Goal: Task Accomplishment & Management: Complete application form

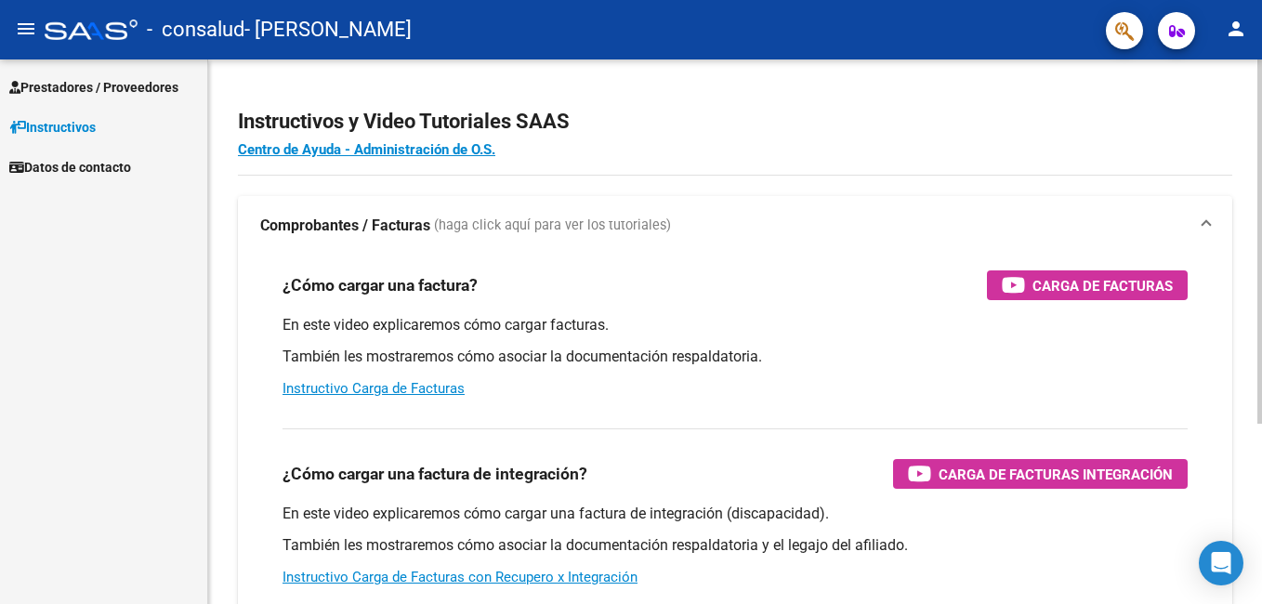
click at [629, 530] on div "En este video explicaremos cómo cargar una factura de integración (discapacidad…" at bounding box center [734, 546] width 905 height 84
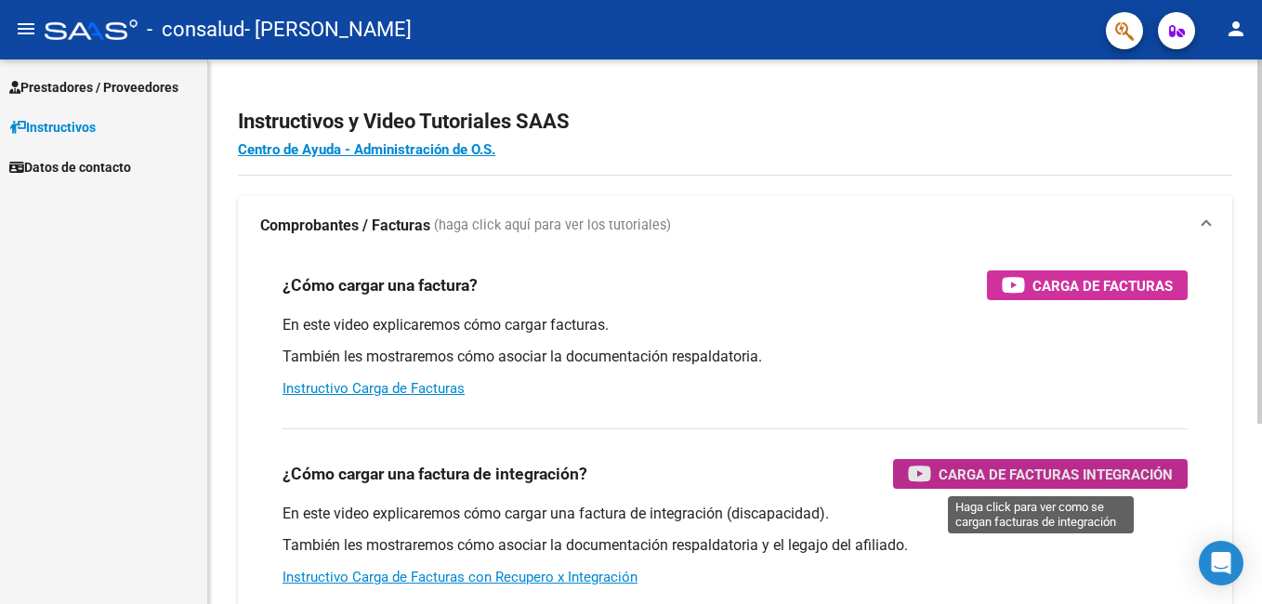
click at [1014, 479] on span "Carga de Facturas Integración" at bounding box center [1055, 474] width 234 height 23
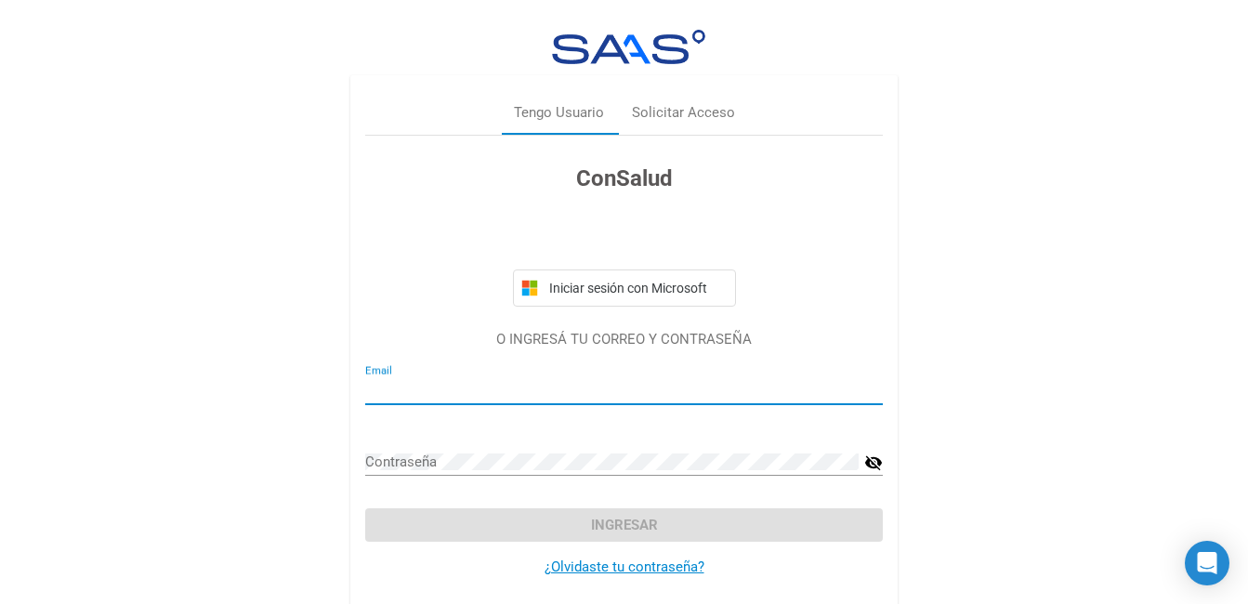
type input "[PERSON_NAME][EMAIL_ADDRESS][DOMAIN_NAME]"
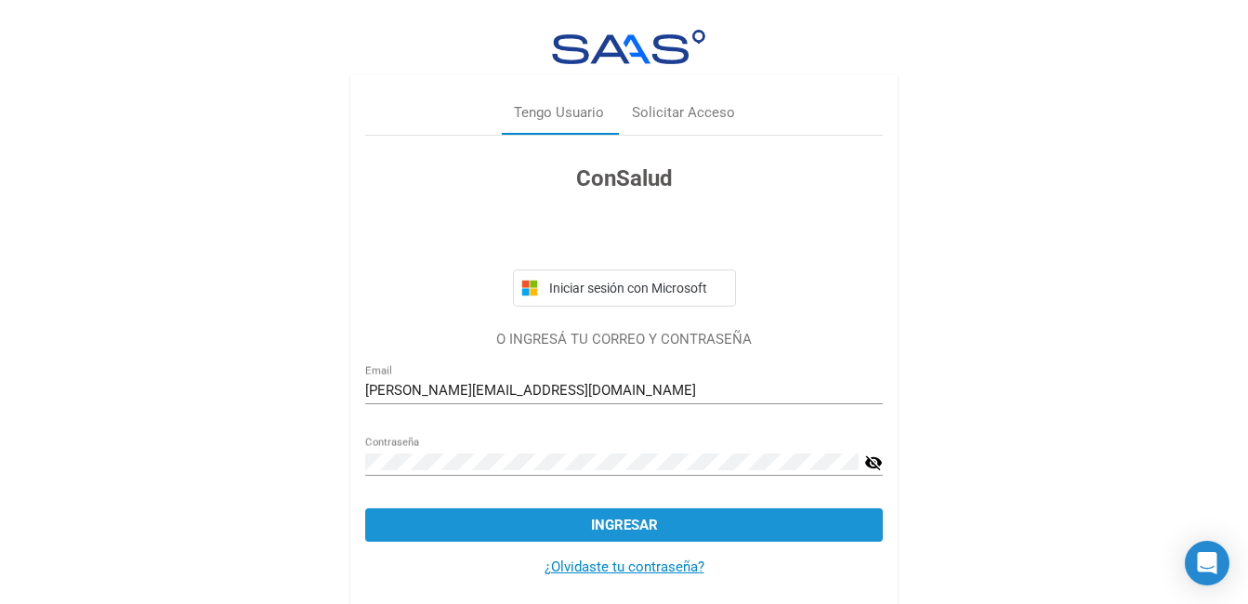
click at [622, 522] on span "Ingresar" at bounding box center [624, 525] width 67 height 17
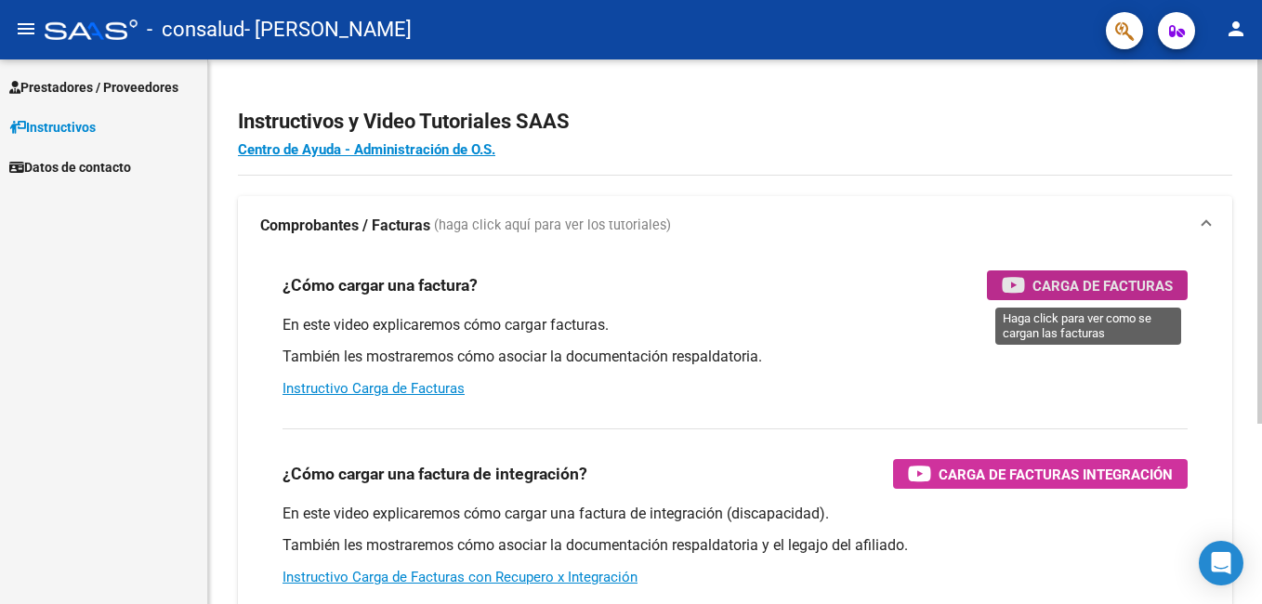
click at [1077, 283] on span "Carga de Facturas" at bounding box center [1102, 285] width 140 height 23
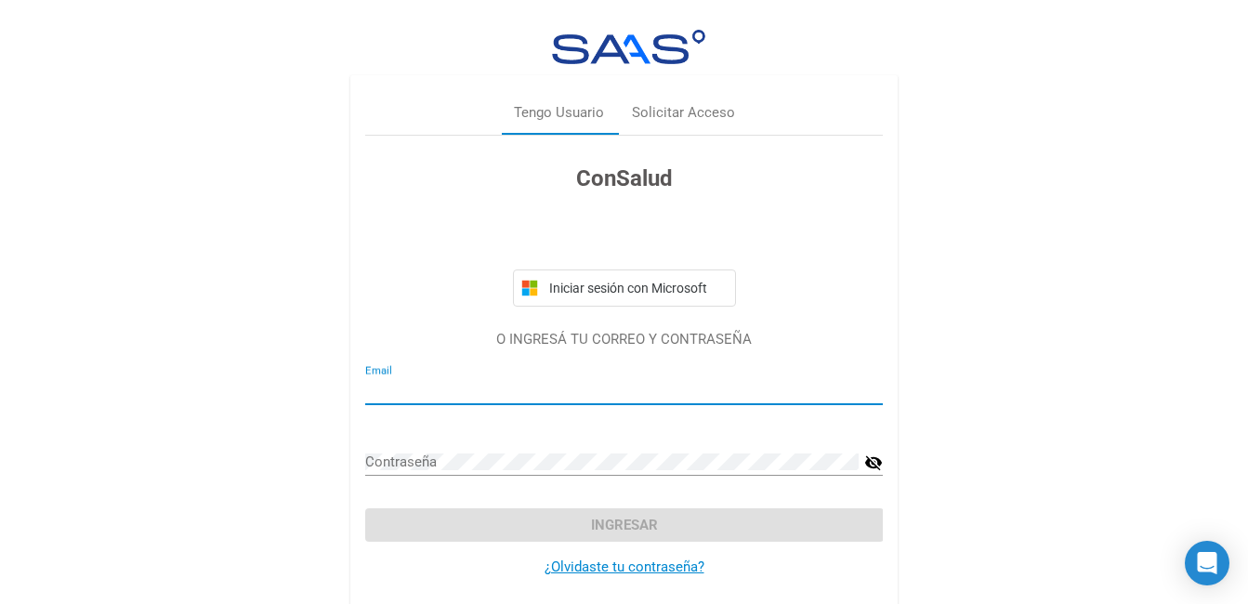
type input "[PERSON_NAME][EMAIL_ADDRESS][DOMAIN_NAME]"
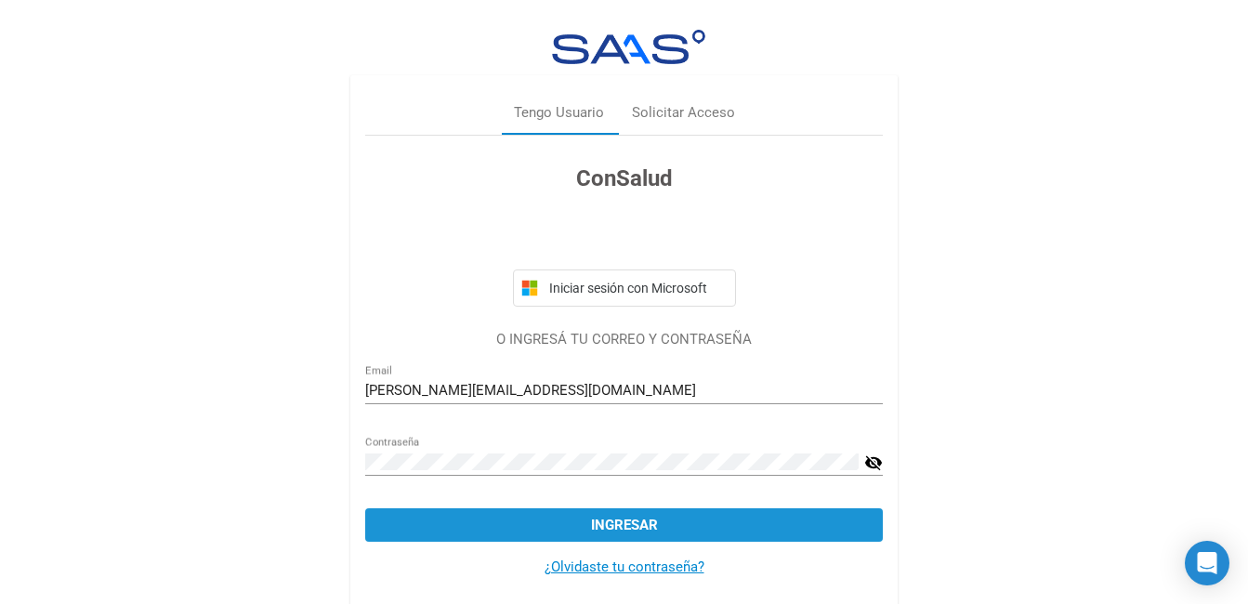
click at [629, 521] on span "Ingresar" at bounding box center [624, 525] width 67 height 17
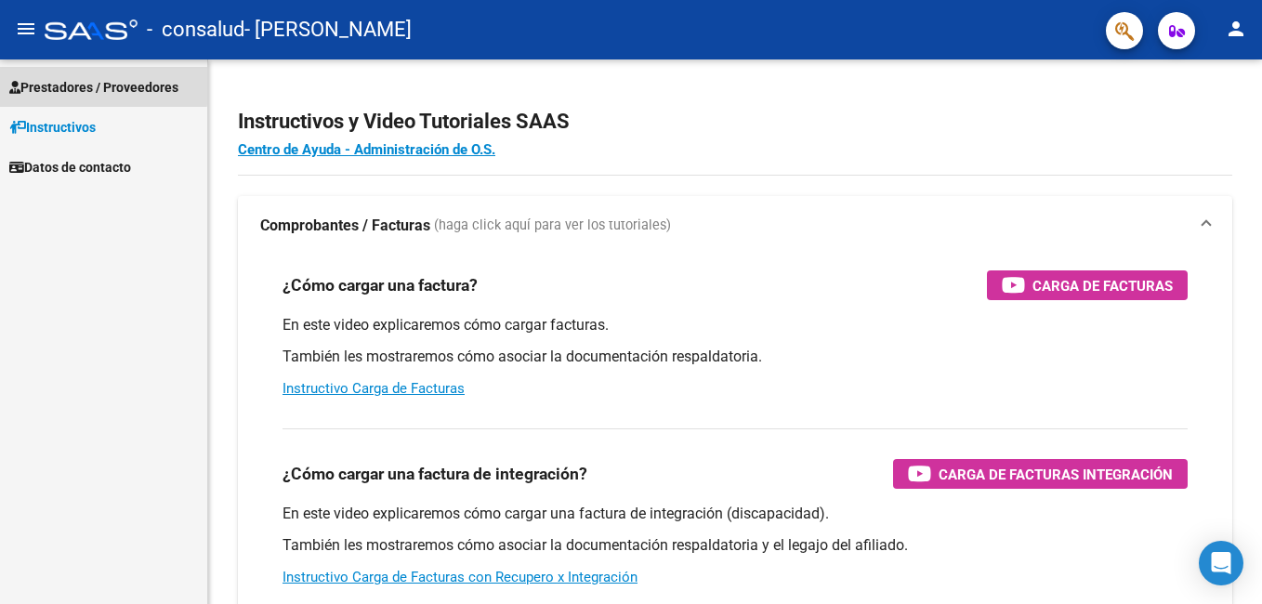
click at [75, 85] on span "Prestadores / Proveedores" at bounding box center [93, 87] width 169 height 20
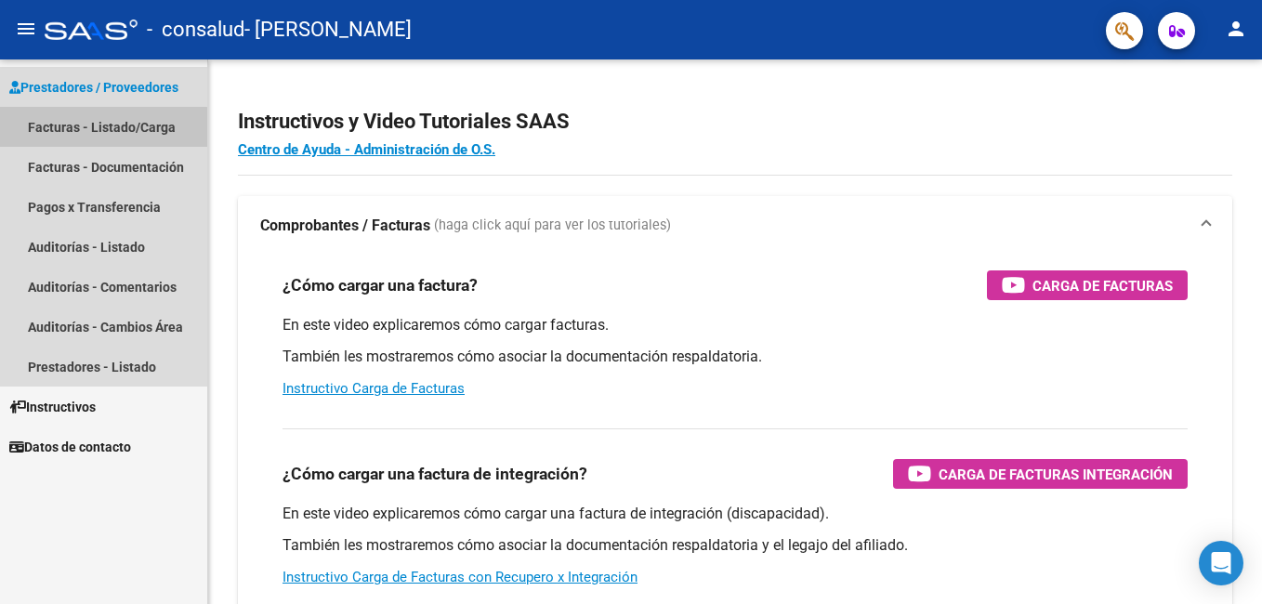
click at [78, 128] on link "Facturas - Listado/Carga" at bounding box center [103, 127] width 207 height 40
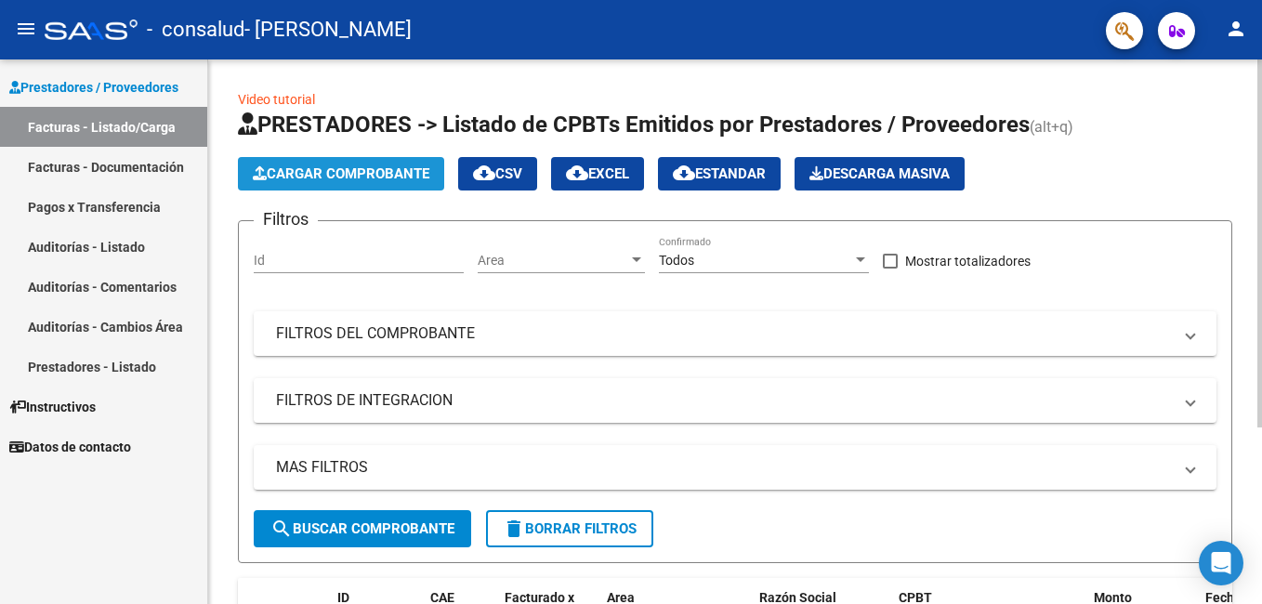
click at [352, 168] on span "Cargar Comprobante" at bounding box center [341, 173] width 177 height 17
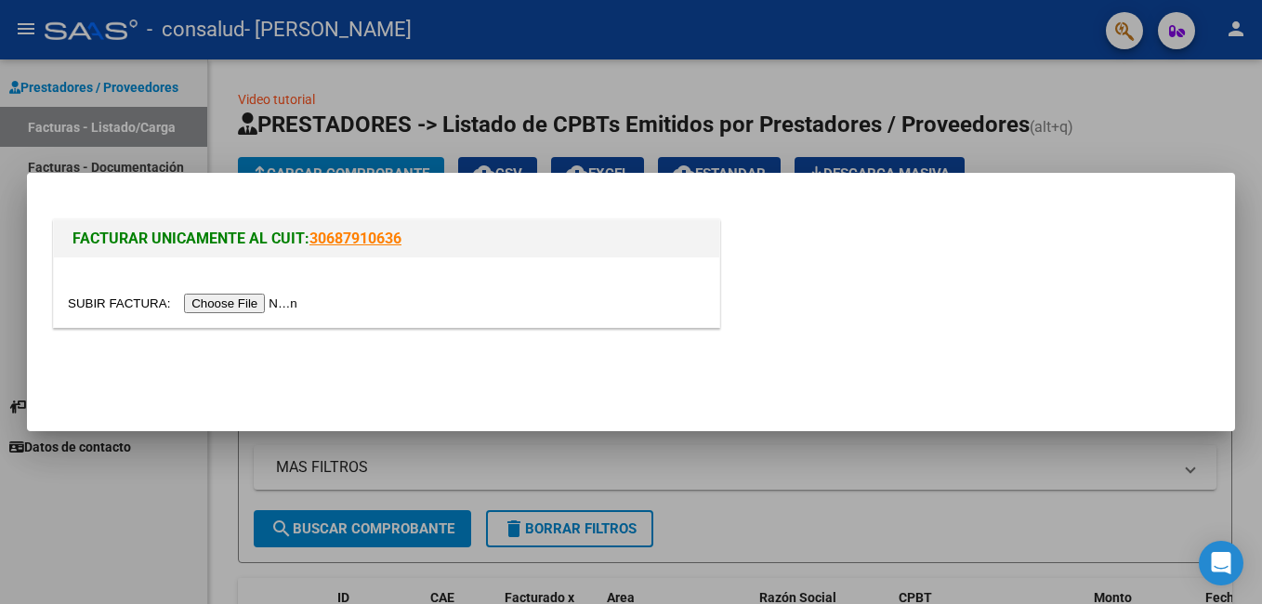
click at [243, 302] on input "file" at bounding box center [185, 304] width 235 height 20
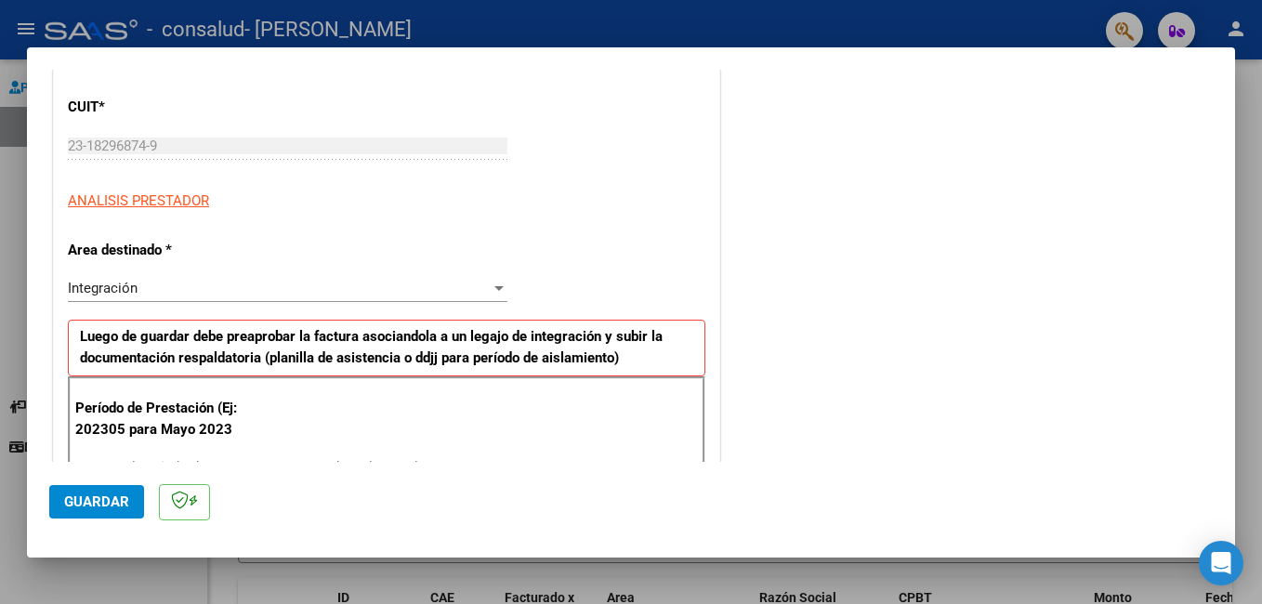
scroll to position [279, 0]
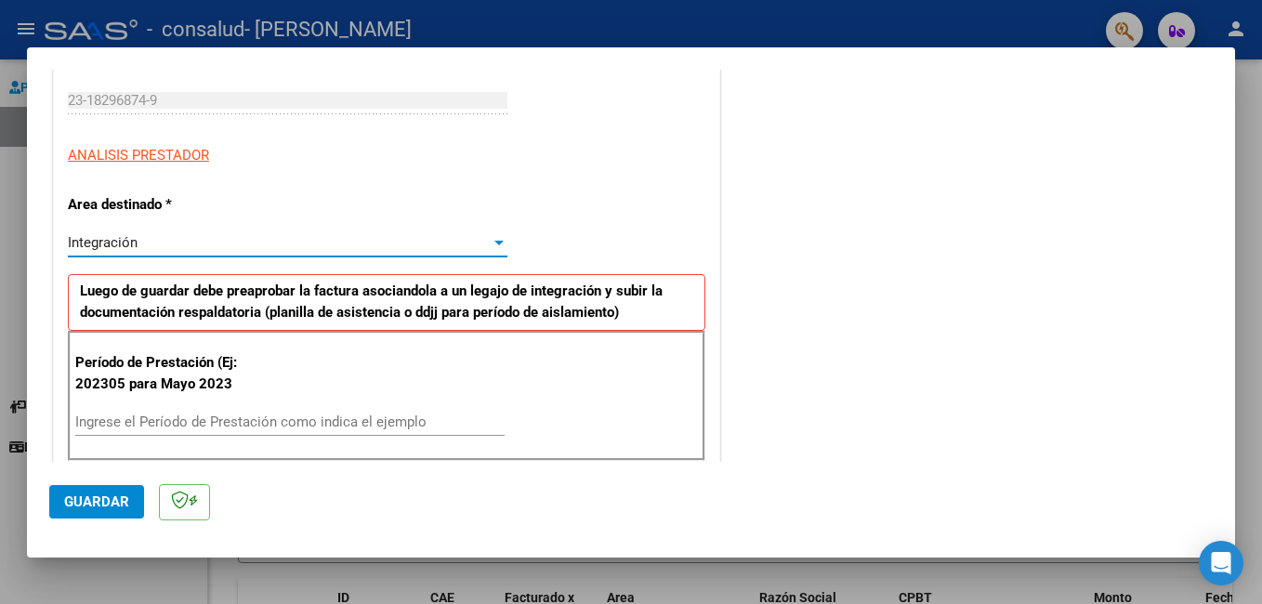
click at [497, 244] on div at bounding box center [498, 243] width 9 height 5
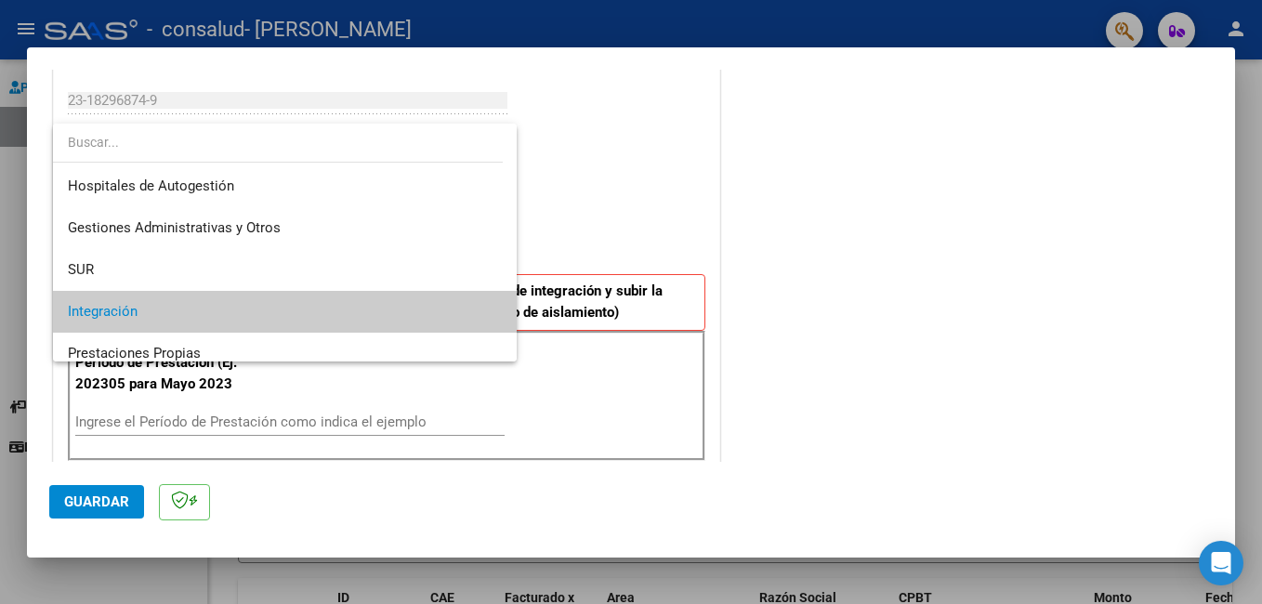
scroll to position [70, 0]
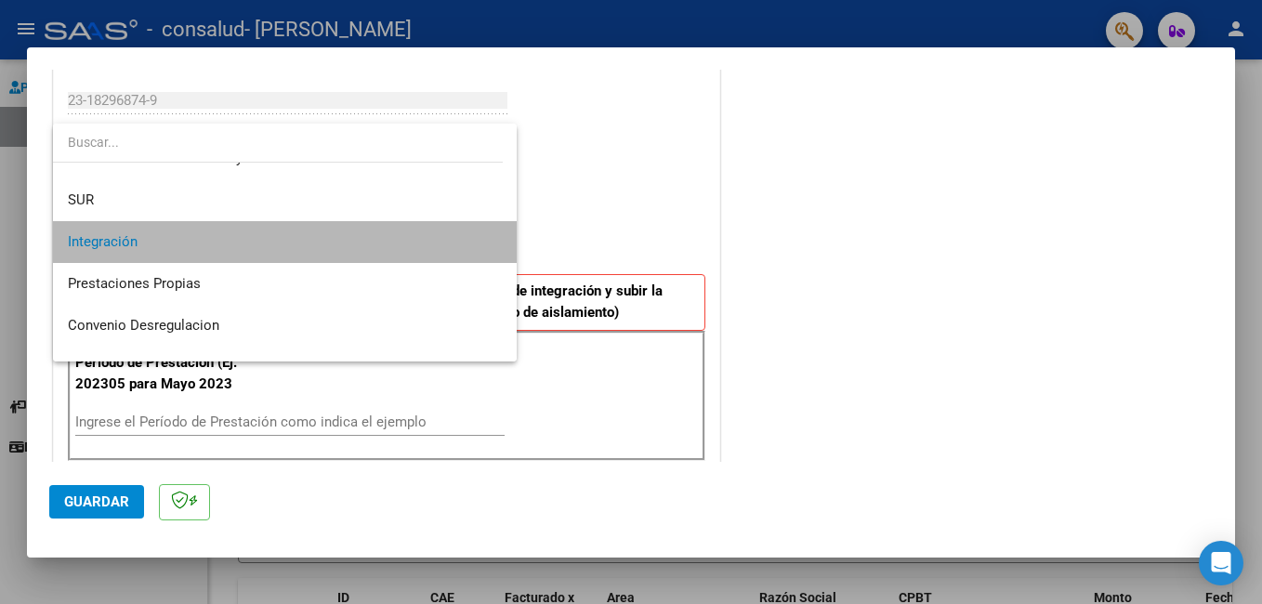
click at [294, 241] on span "Integración" at bounding box center [285, 242] width 434 height 42
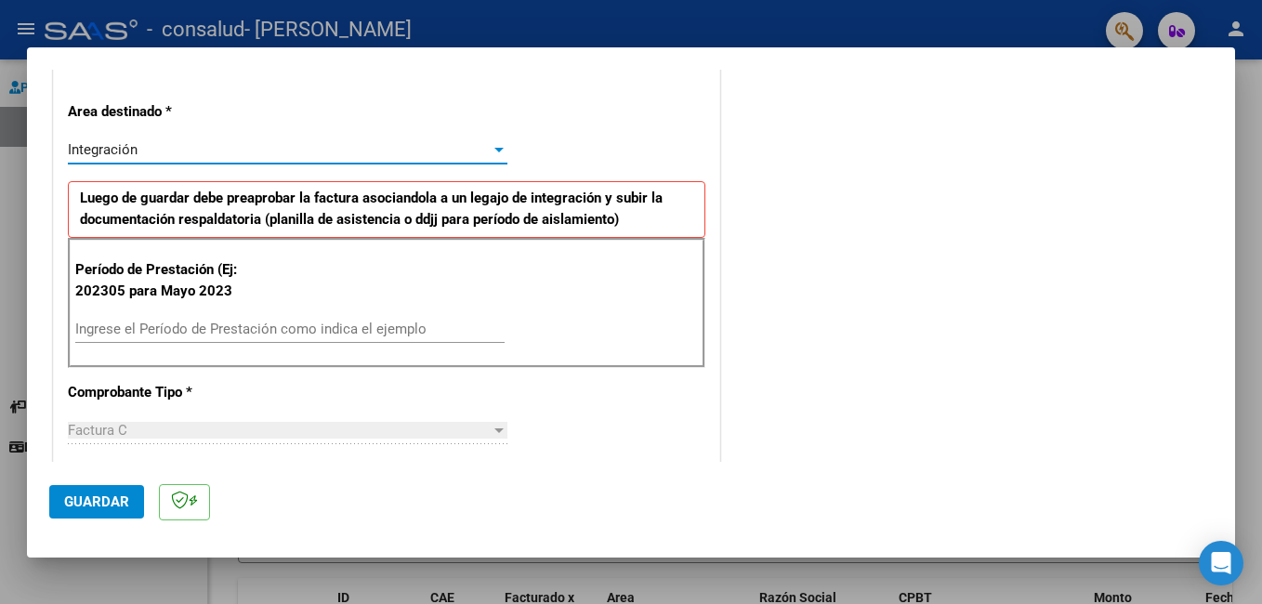
scroll to position [464, 0]
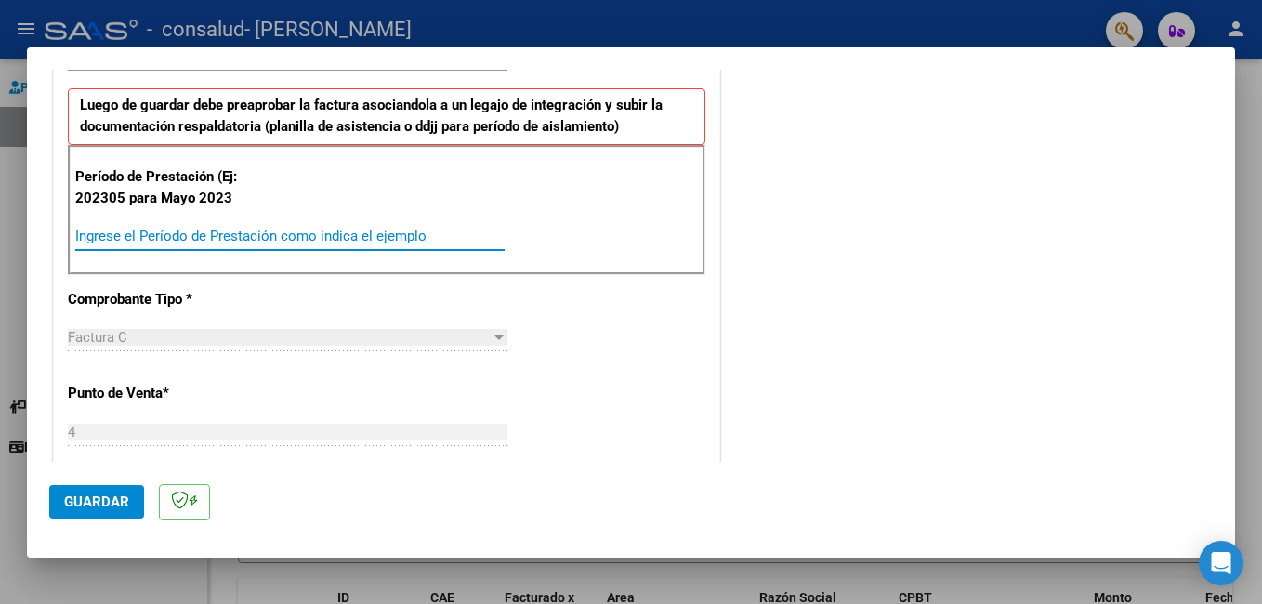
click at [88, 229] on input "Ingrese el Período de Prestación como indica el ejemplo" at bounding box center [289, 236] width 429 height 17
type input "202507"
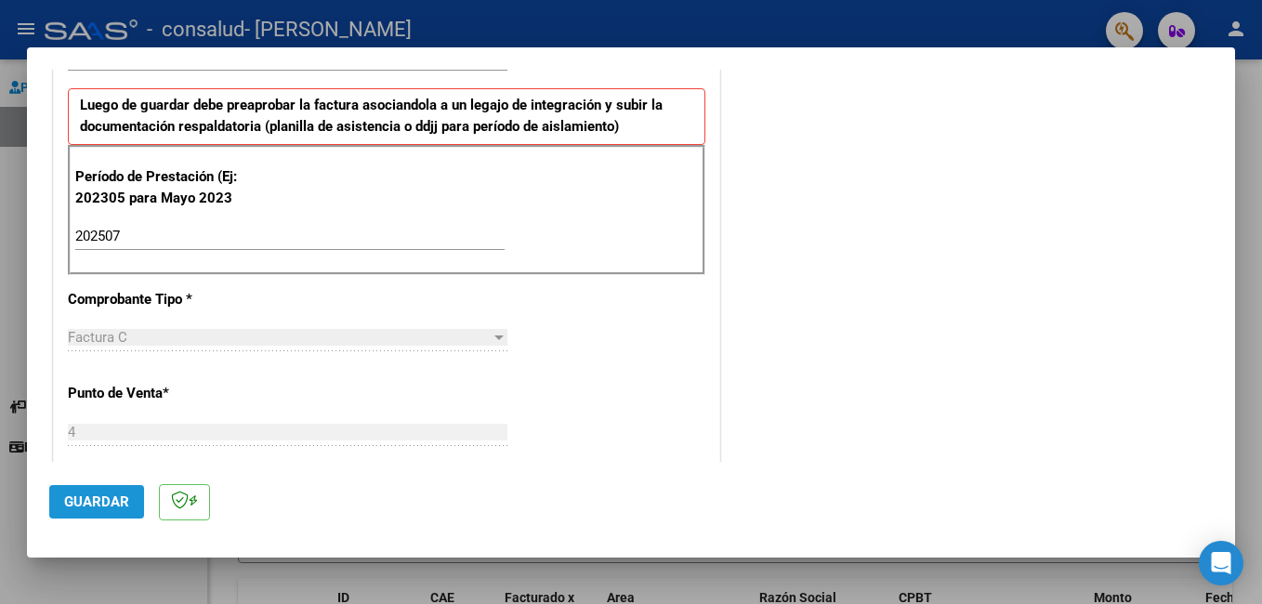
click at [113, 503] on span "Guardar" at bounding box center [96, 501] width 65 height 17
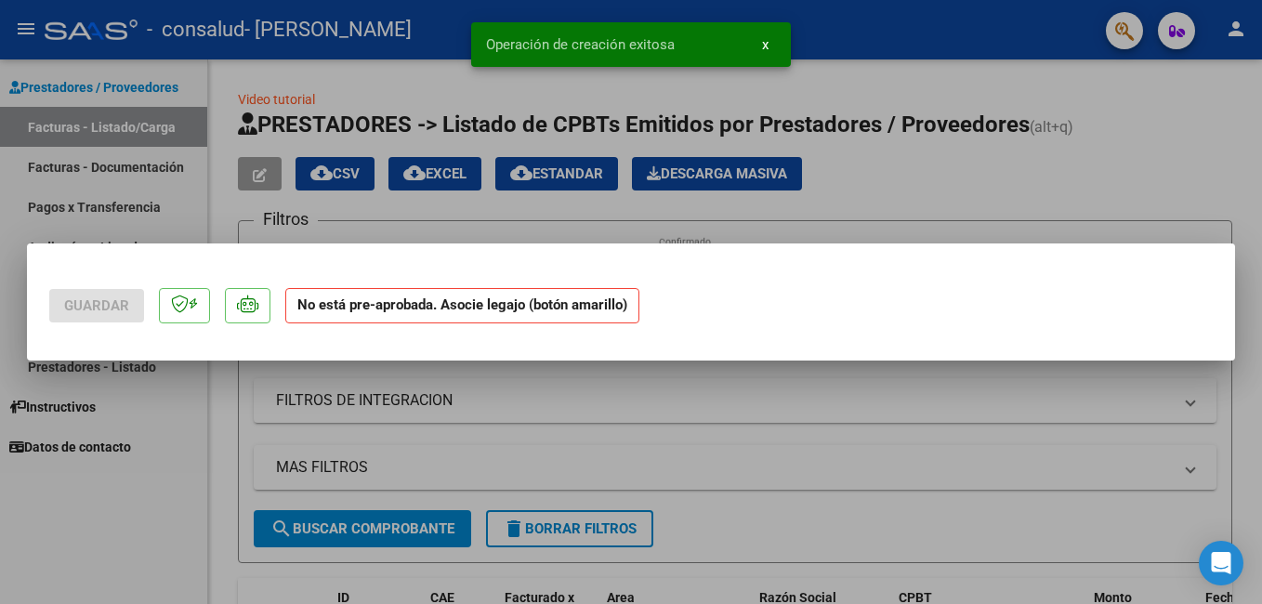
scroll to position [0, 0]
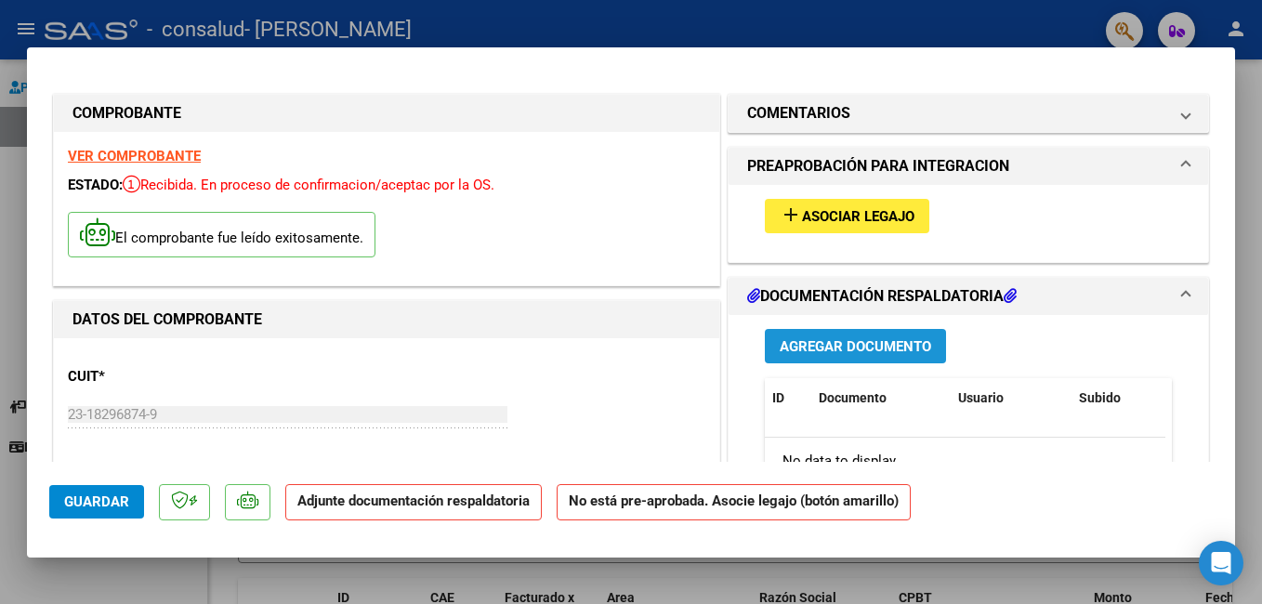
click at [837, 347] on span "Agregar Documento" at bounding box center [854, 346] width 151 height 17
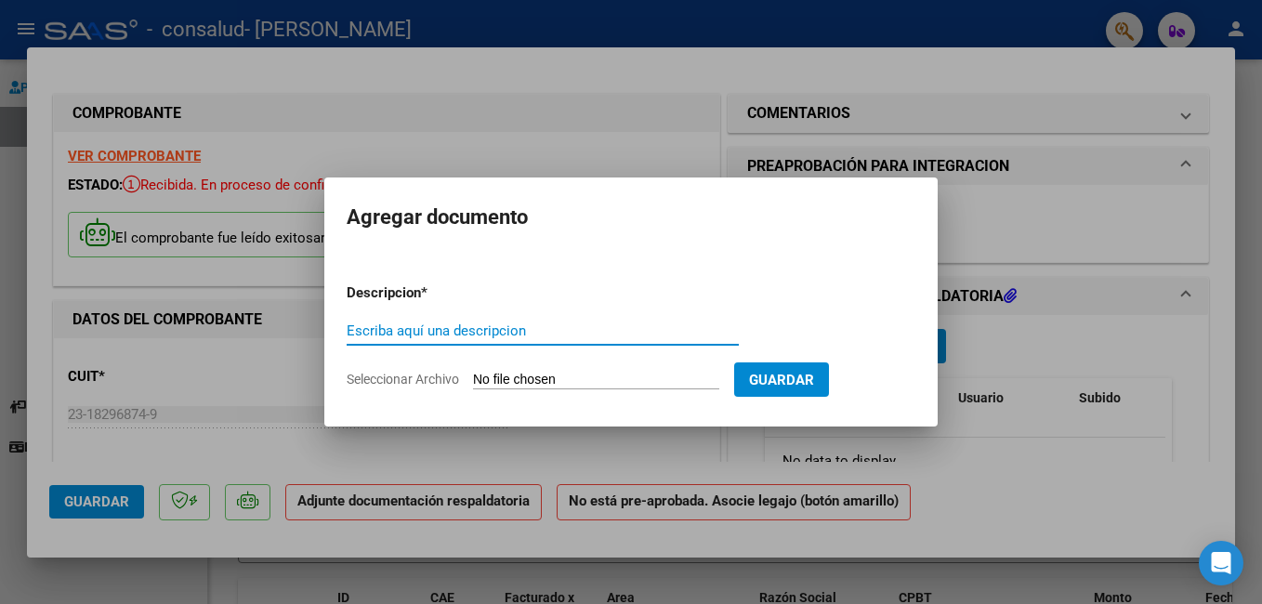
click at [359, 324] on input "Escriba aquí una descripcion" at bounding box center [543, 330] width 392 height 17
type input "planilla asistencia"
click at [399, 368] on form "Descripcion * planilla asistencia Escriba aquí una descripcion Seleccionar Arch…" at bounding box center [631, 336] width 569 height 136
click at [516, 373] on input "Seleccionar Archivo" at bounding box center [596, 381] width 246 height 18
click at [179, 383] on div at bounding box center [631, 302] width 1262 height 604
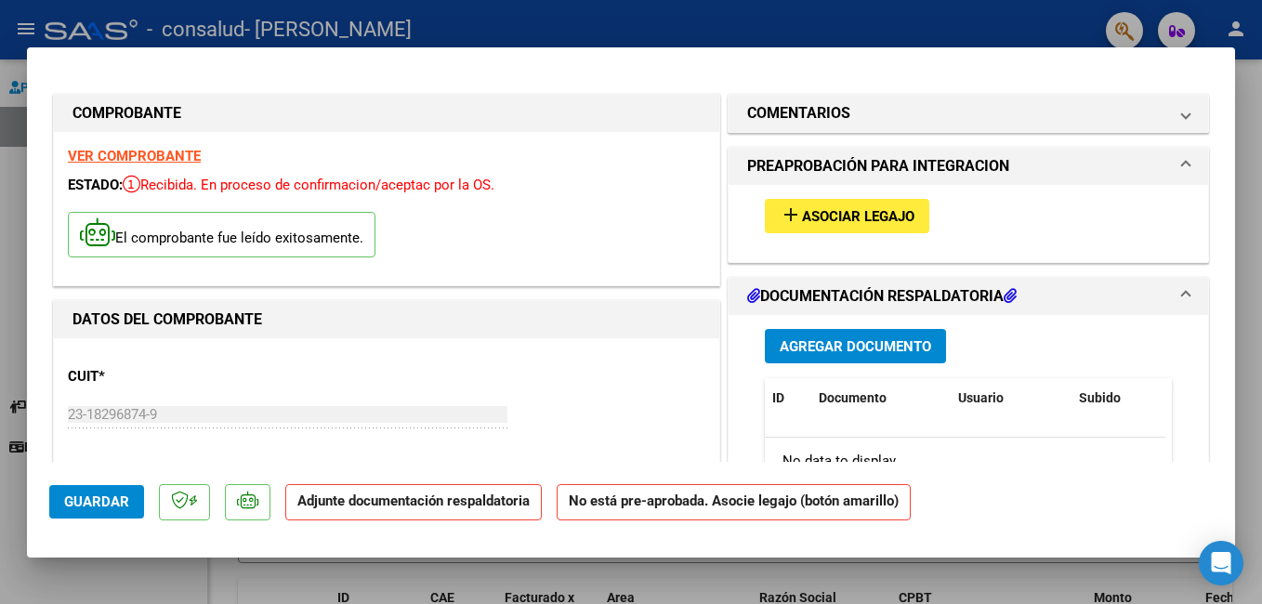
click at [393, 505] on strong "Adjunte documentación respaldatoria" at bounding box center [413, 500] width 232 height 17
click at [1014, 294] on icon at bounding box center [1009, 295] width 13 height 15
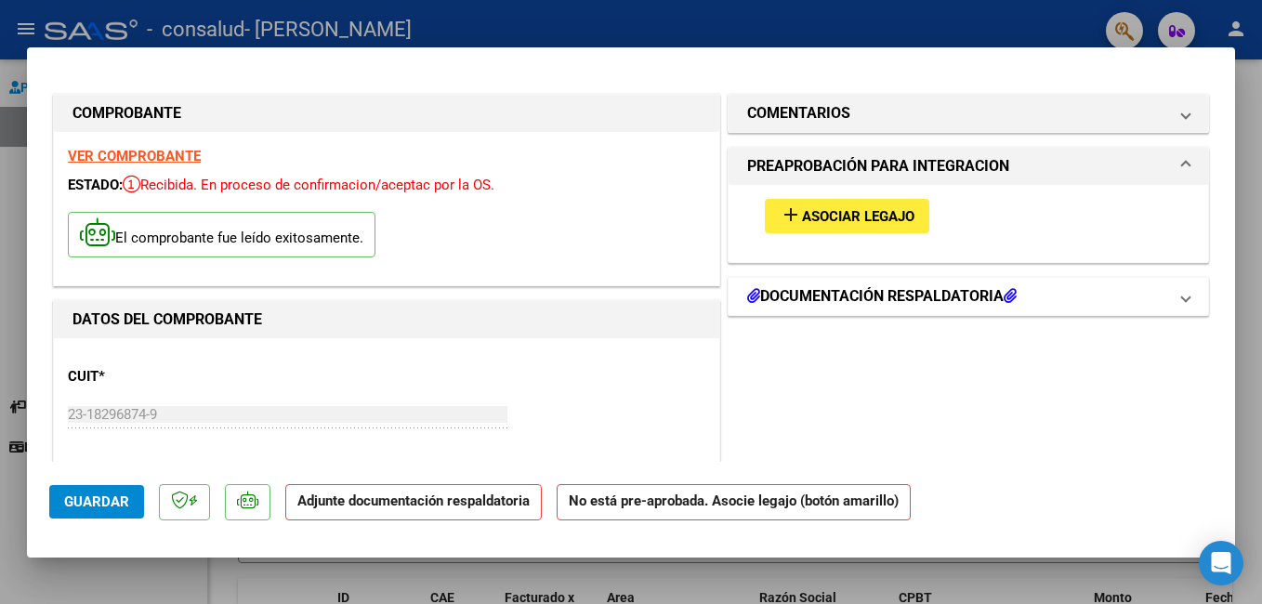
click at [896, 284] on mat-expansion-panel-header "DOCUMENTACIÓN RESPALDATORIA" at bounding box center [967, 296] width 479 height 37
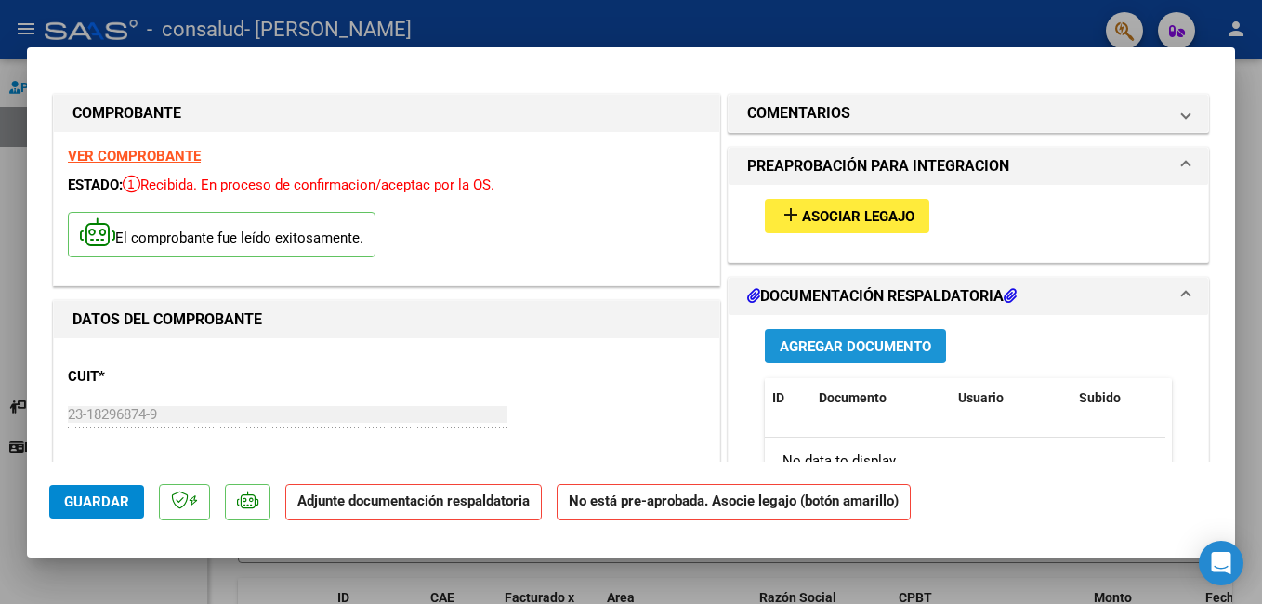
click at [829, 347] on span "Agregar Documento" at bounding box center [854, 346] width 151 height 17
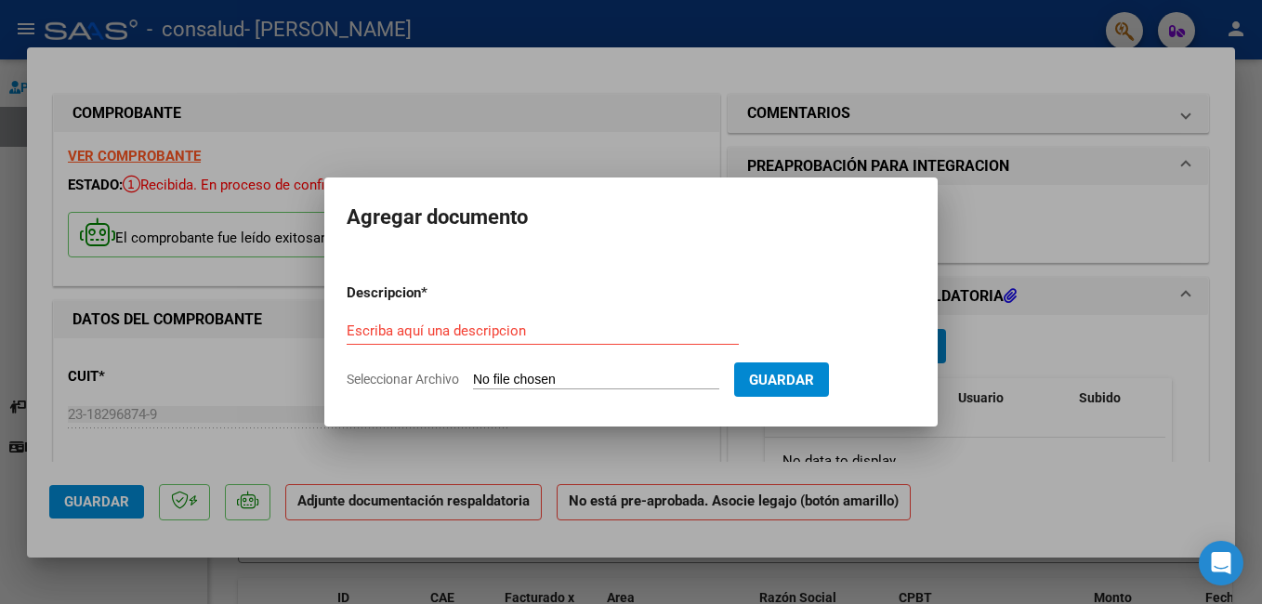
click at [399, 498] on div at bounding box center [631, 302] width 1262 height 604
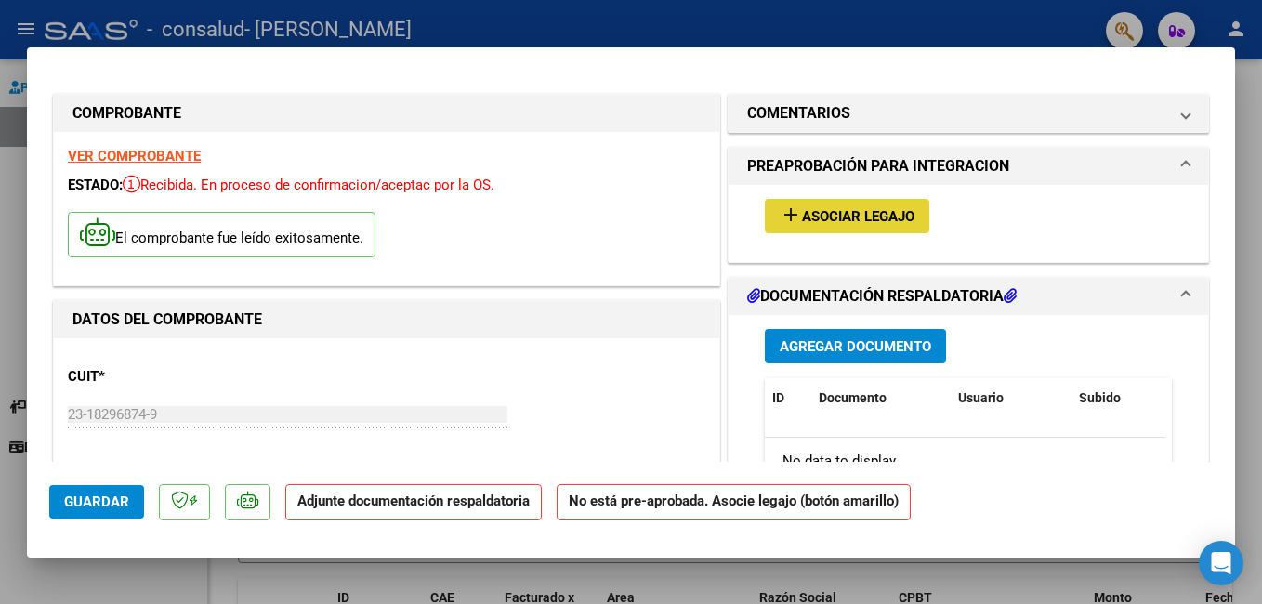
click at [845, 213] on span "Asociar Legajo" at bounding box center [858, 216] width 112 height 17
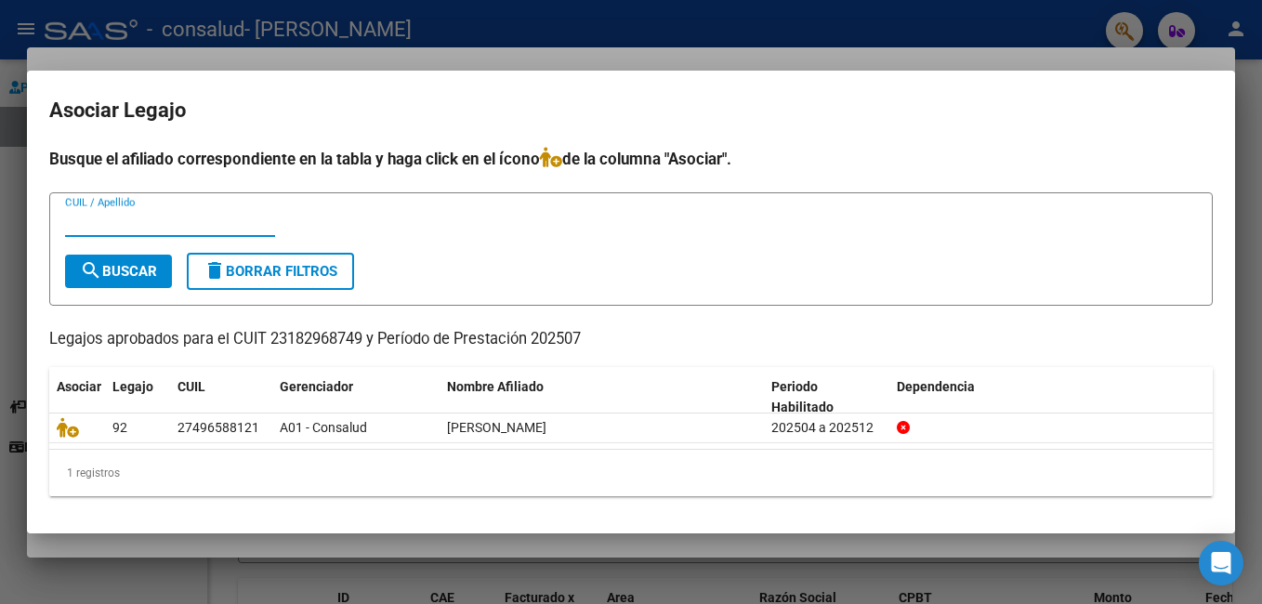
click at [77, 223] on input "CUIL / Apellido" at bounding box center [170, 222] width 210 height 17
type input "[PERSON_NAME]"
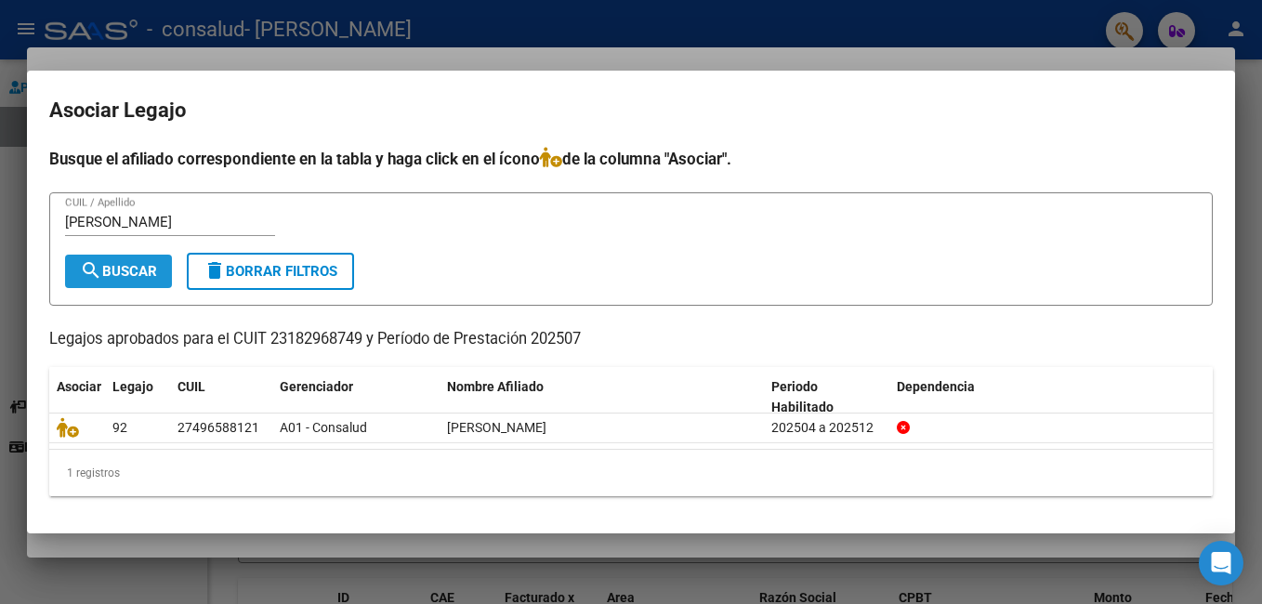
click at [104, 271] on span "search Buscar" at bounding box center [118, 271] width 77 height 17
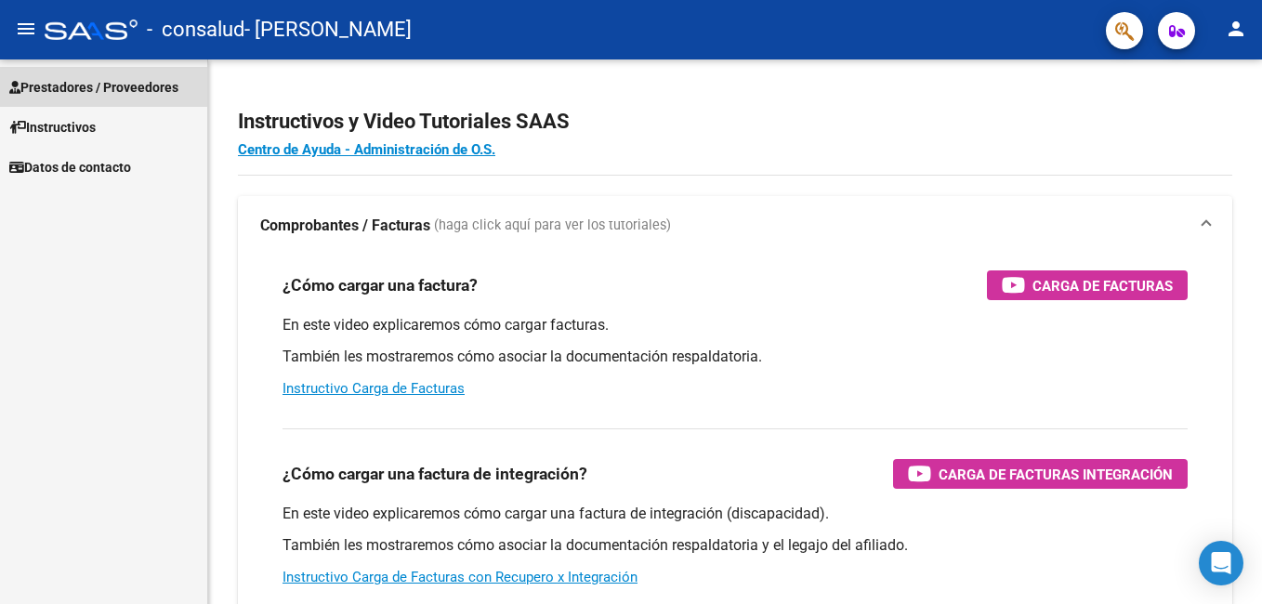
click at [79, 93] on span "Prestadores / Proveedores" at bounding box center [93, 87] width 169 height 20
click at [59, 77] on span "Prestadores / Proveedores" at bounding box center [93, 87] width 169 height 20
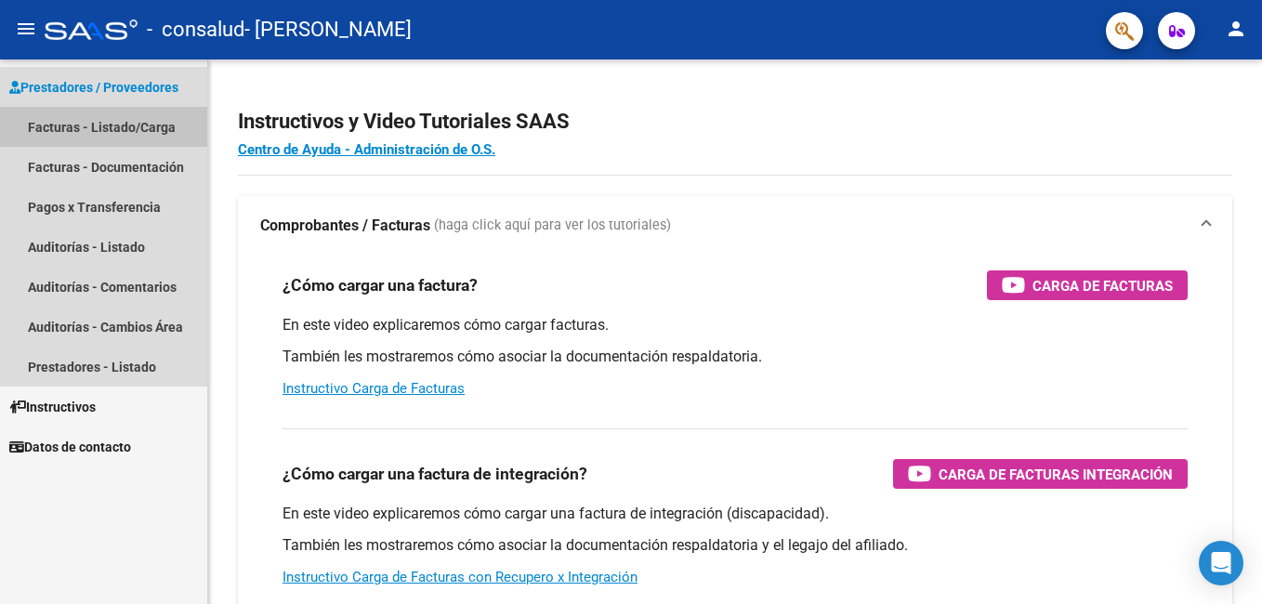
click at [72, 116] on link "Facturas - Listado/Carga" at bounding box center [103, 127] width 207 height 40
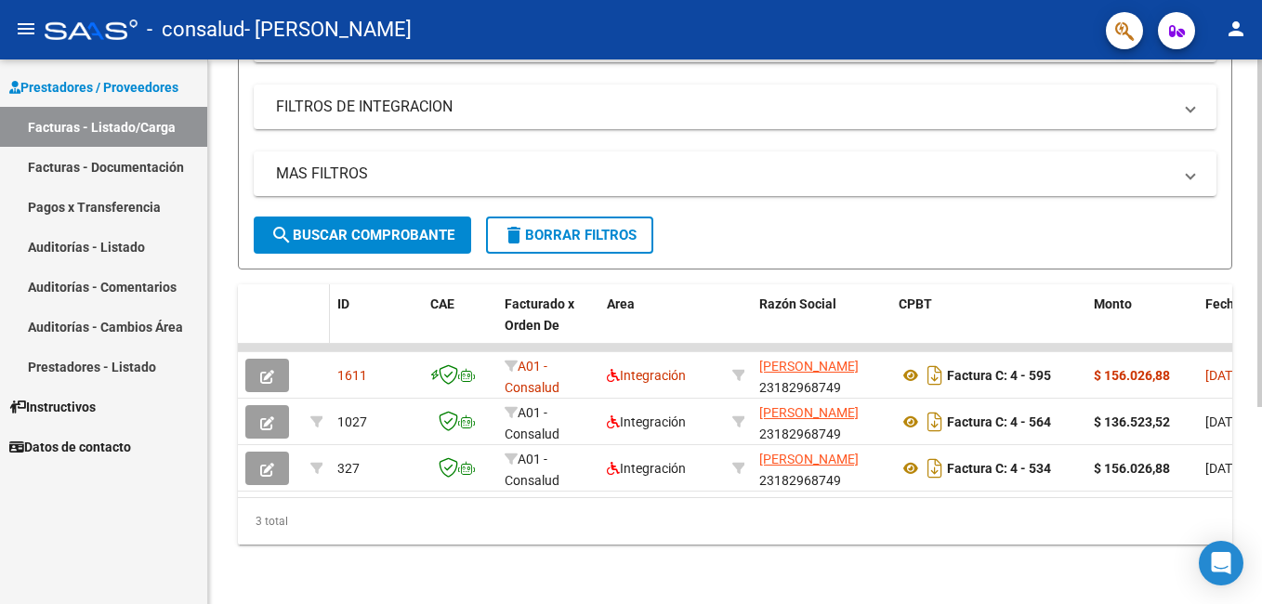
scroll to position [308, 0]
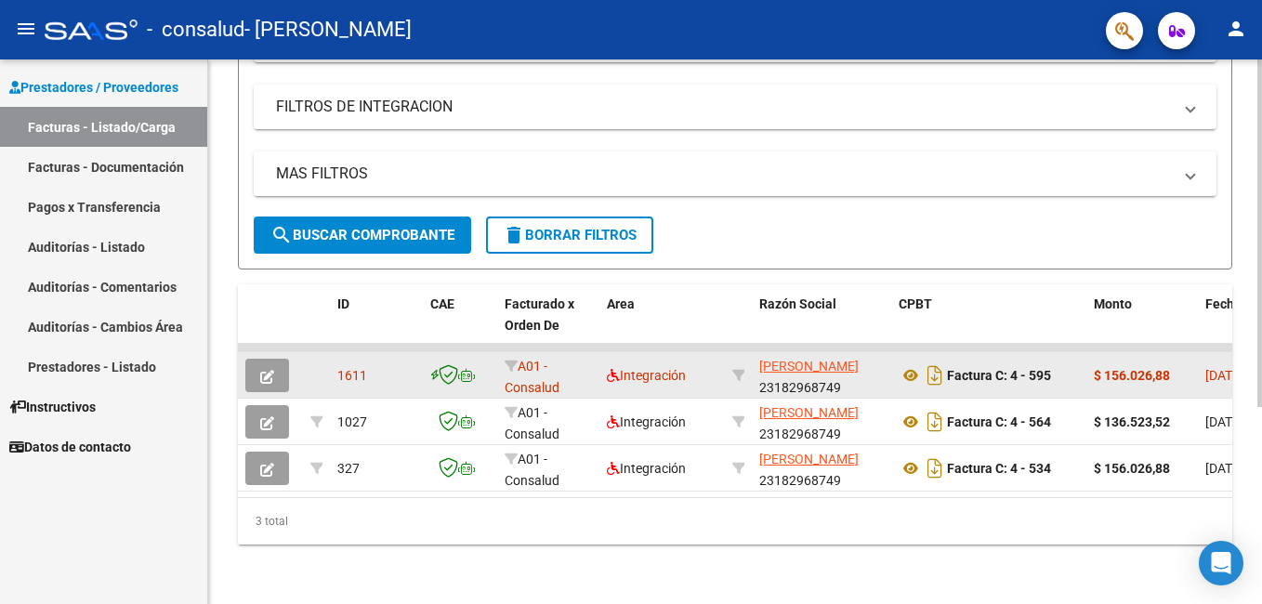
click at [583, 360] on div "A01 - Consalud" at bounding box center [547, 375] width 87 height 39
click at [392, 365] on div "1611" at bounding box center [376, 375] width 78 height 21
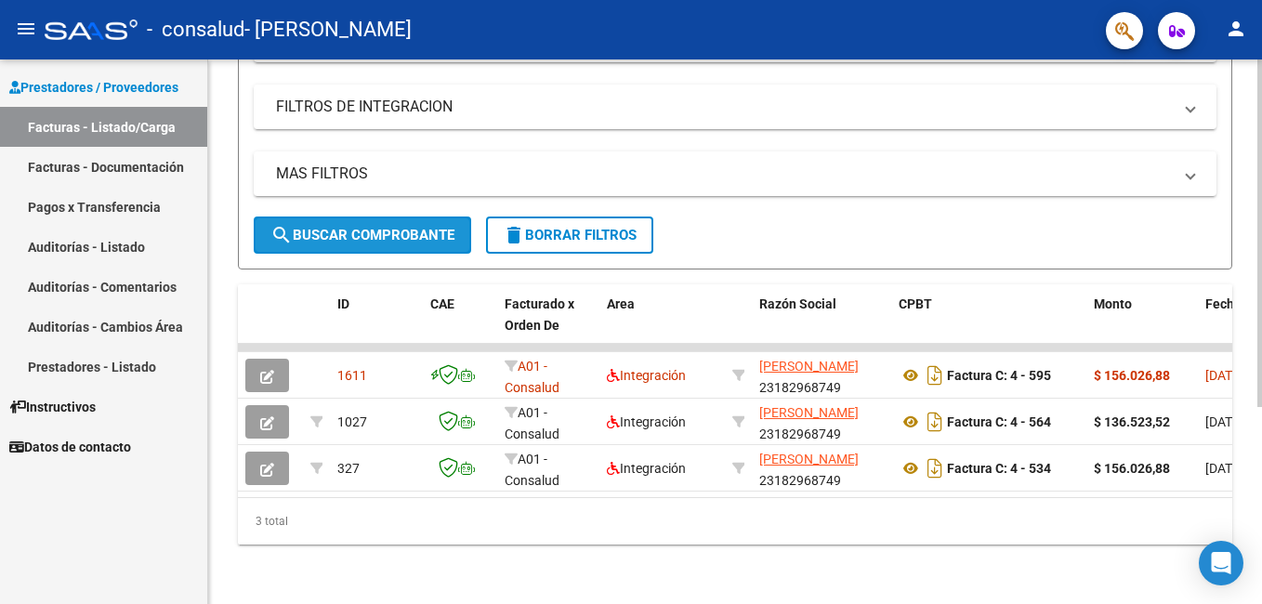
click at [401, 227] on span "search Buscar Comprobante" at bounding box center [362, 235] width 184 height 17
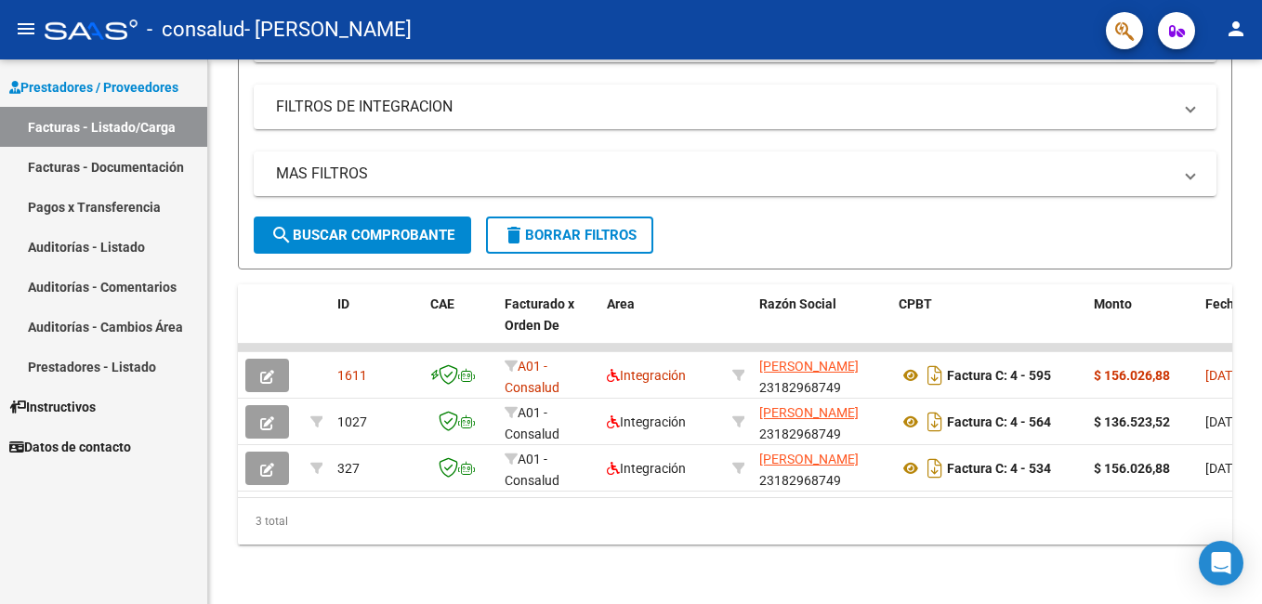
click at [150, 124] on link "Facturas - Listado/Carga" at bounding box center [103, 127] width 207 height 40
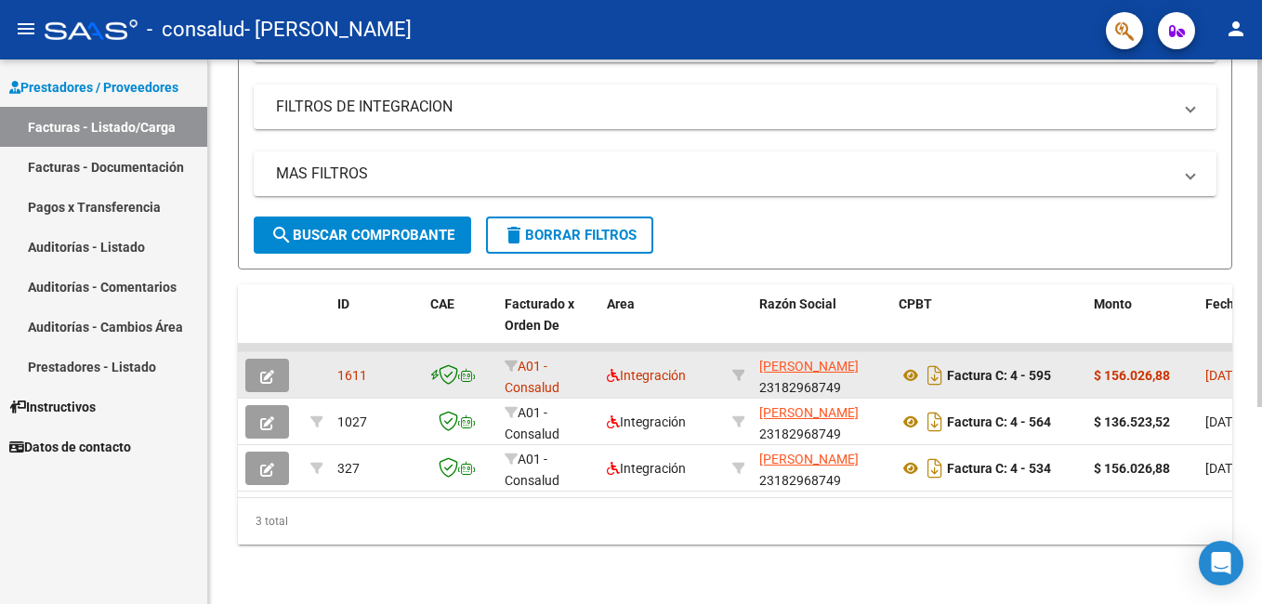
click at [324, 360] on datatable-body-cell at bounding box center [316, 375] width 27 height 46
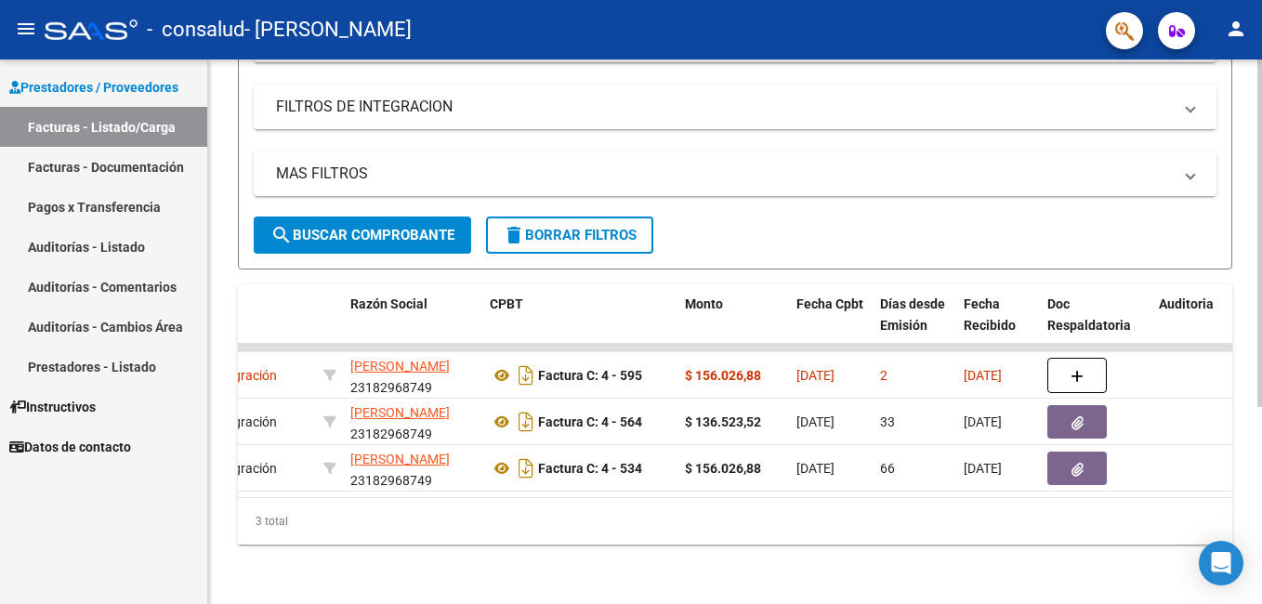
scroll to position [0, 446]
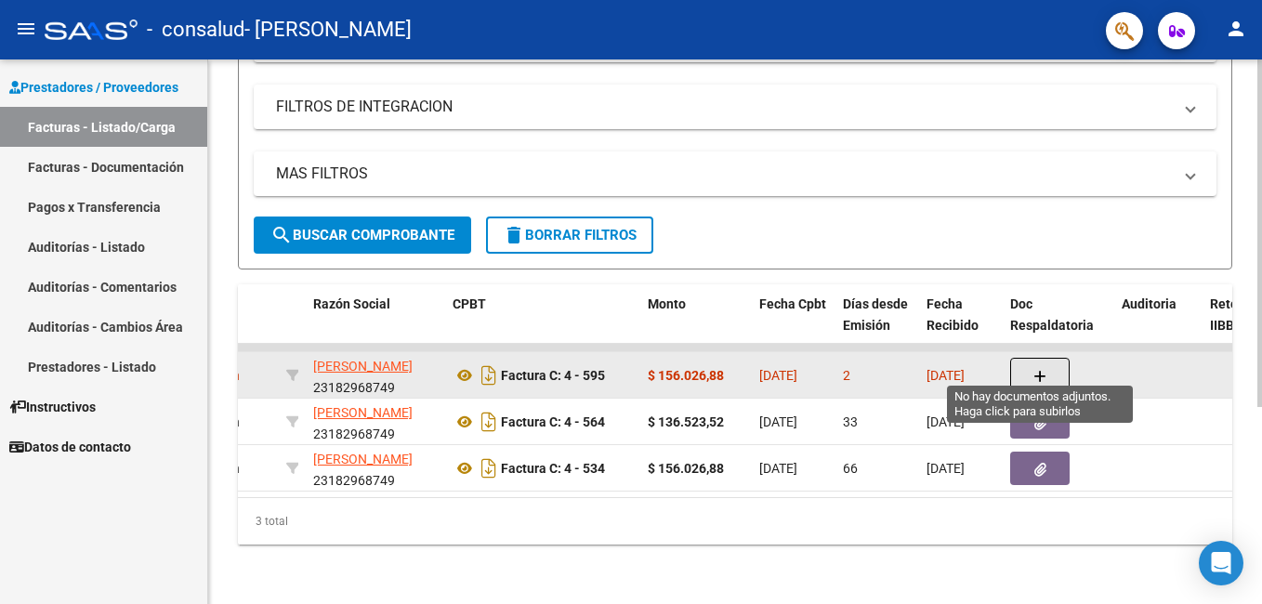
click at [1048, 360] on button "button" at bounding box center [1039, 375] width 59 height 35
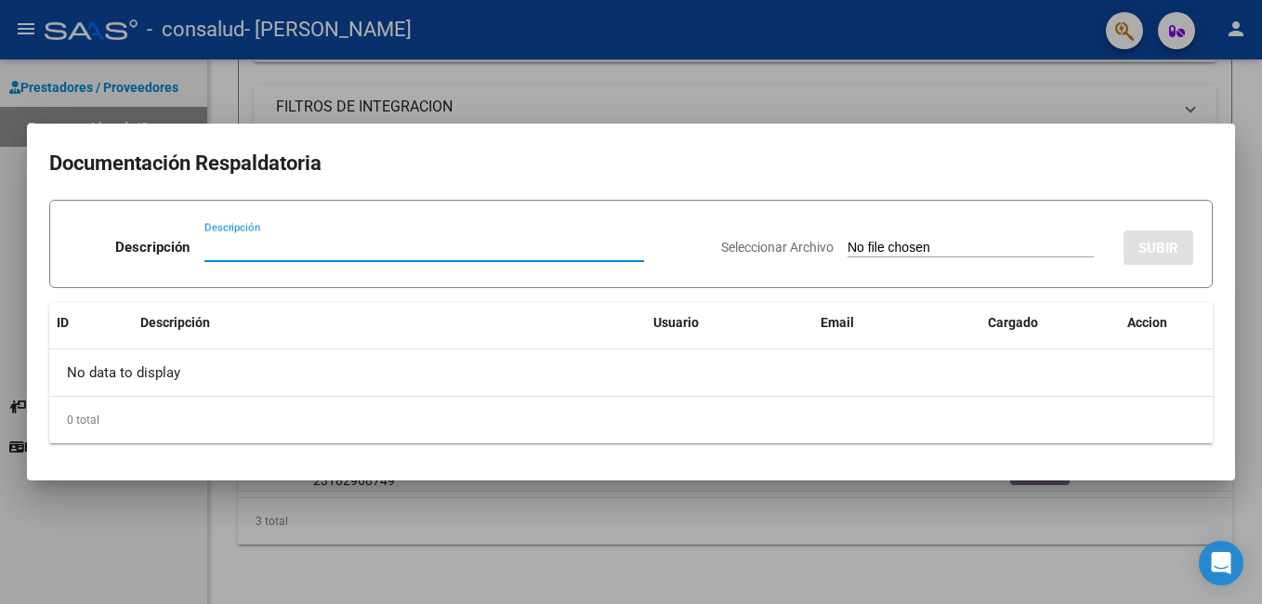
click at [215, 245] on input "Descripción" at bounding box center [423, 247] width 439 height 17
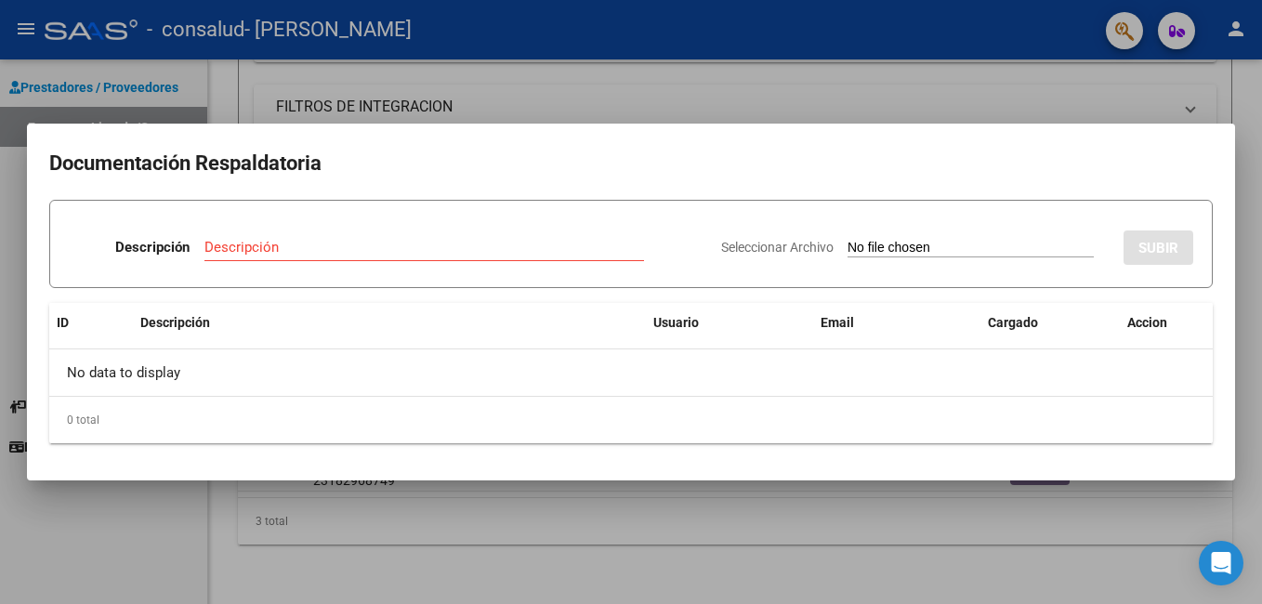
click at [926, 246] on input "Seleccionar Archivo" at bounding box center [970, 249] width 246 height 18
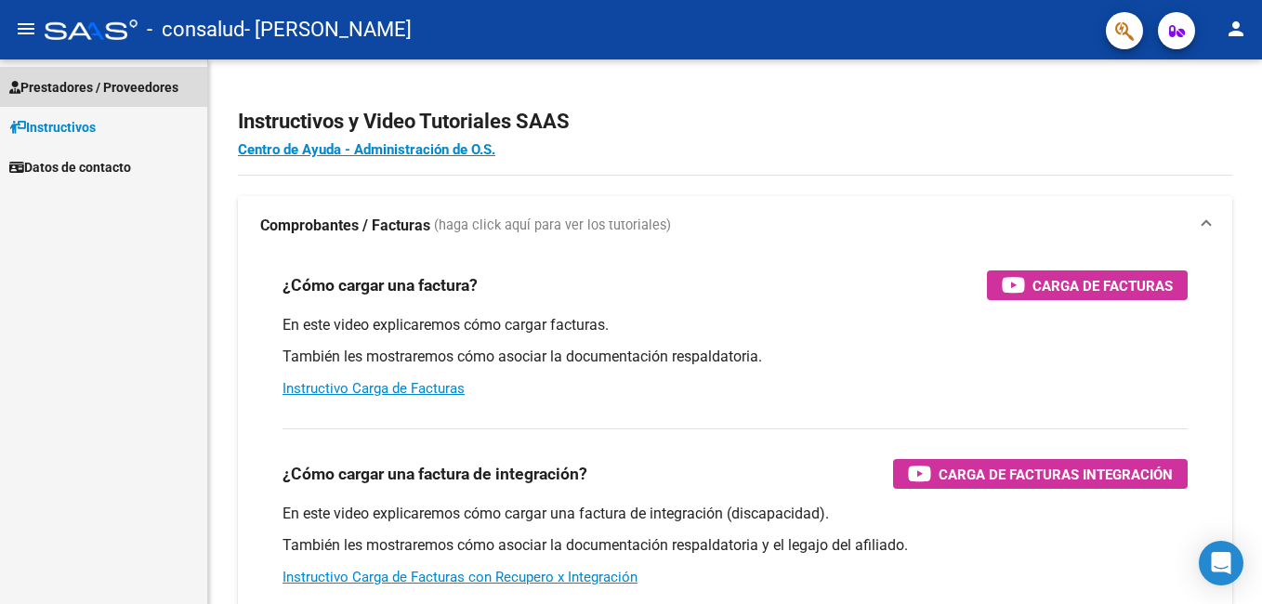
click at [101, 82] on span "Prestadores / Proveedores" at bounding box center [93, 87] width 169 height 20
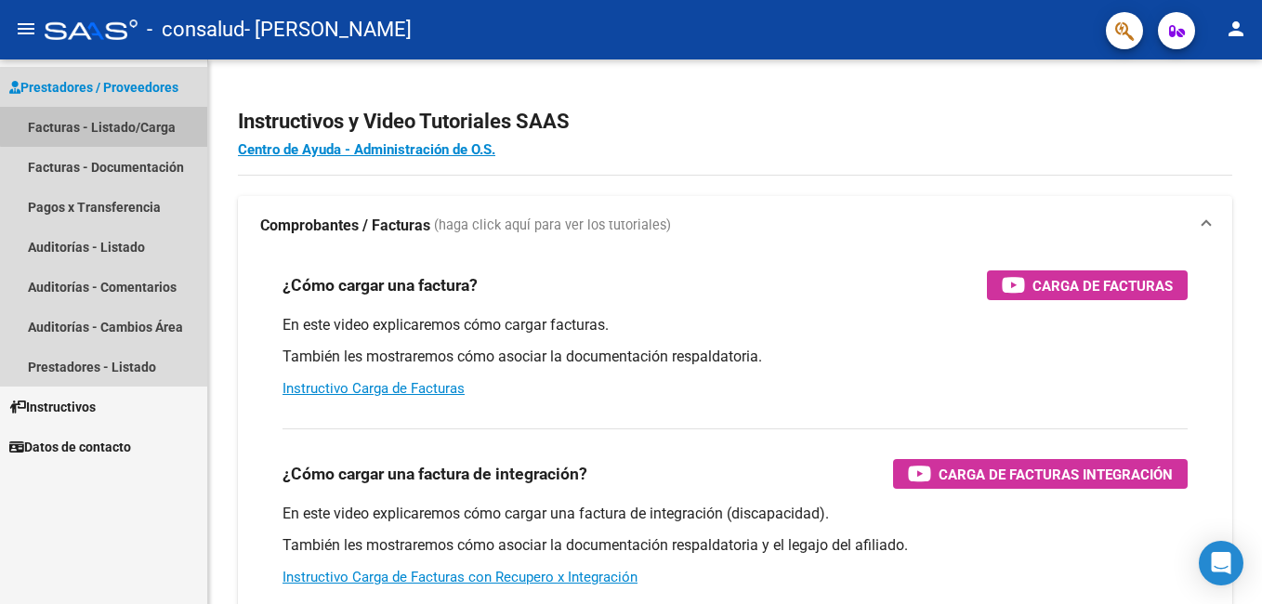
click at [116, 125] on link "Facturas - Listado/Carga" at bounding box center [103, 127] width 207 height 40
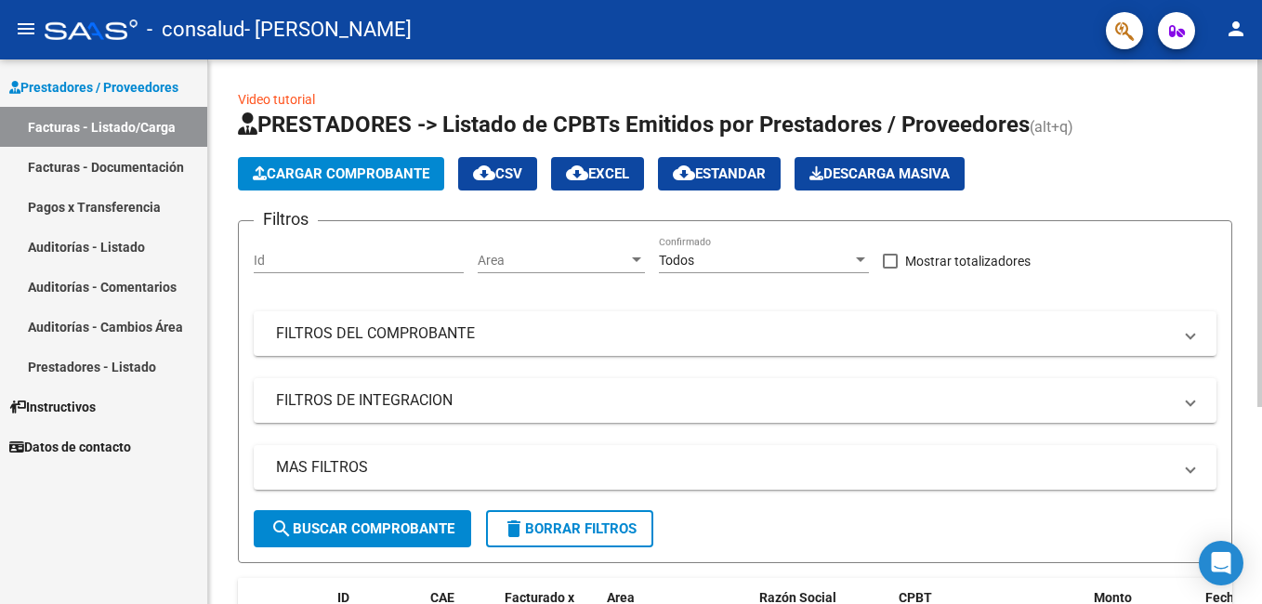
click at [433, 530] on span "search Buscar Comprobante" at bounding box center [362, 528] width 184 height 17
click at [98, 169] on link "Facturas - Documentación" at bounding box center [103, 167] width 207 height 40
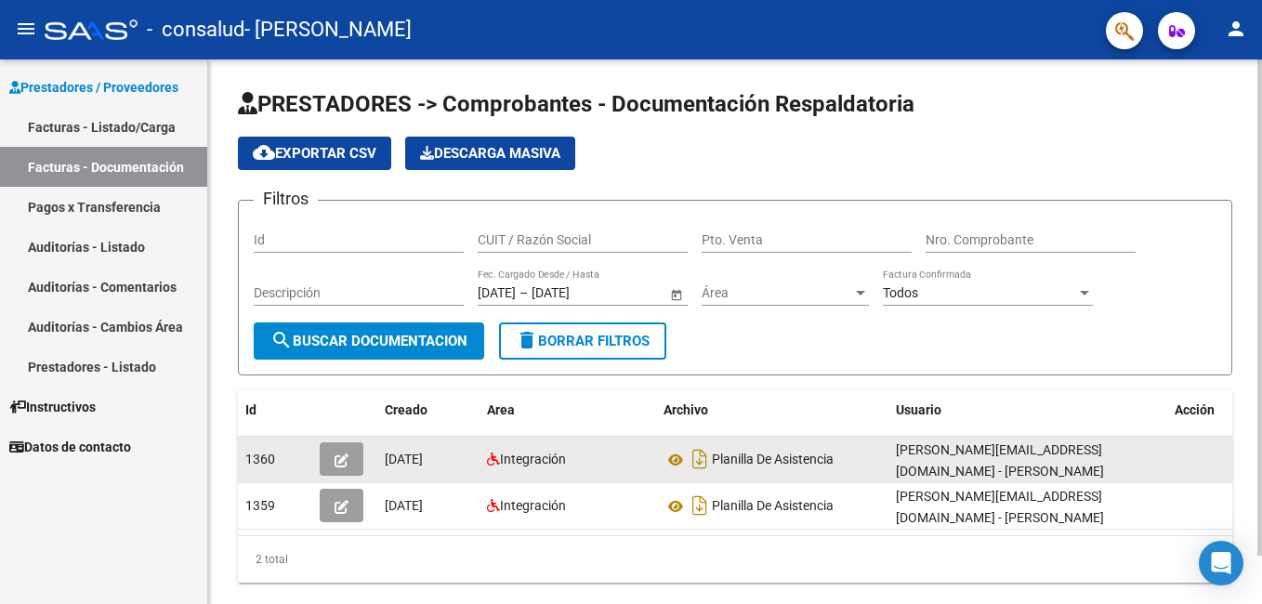
click at [594, 466] on div "Integración" at bounding box center [568, 459] width 162 height 21
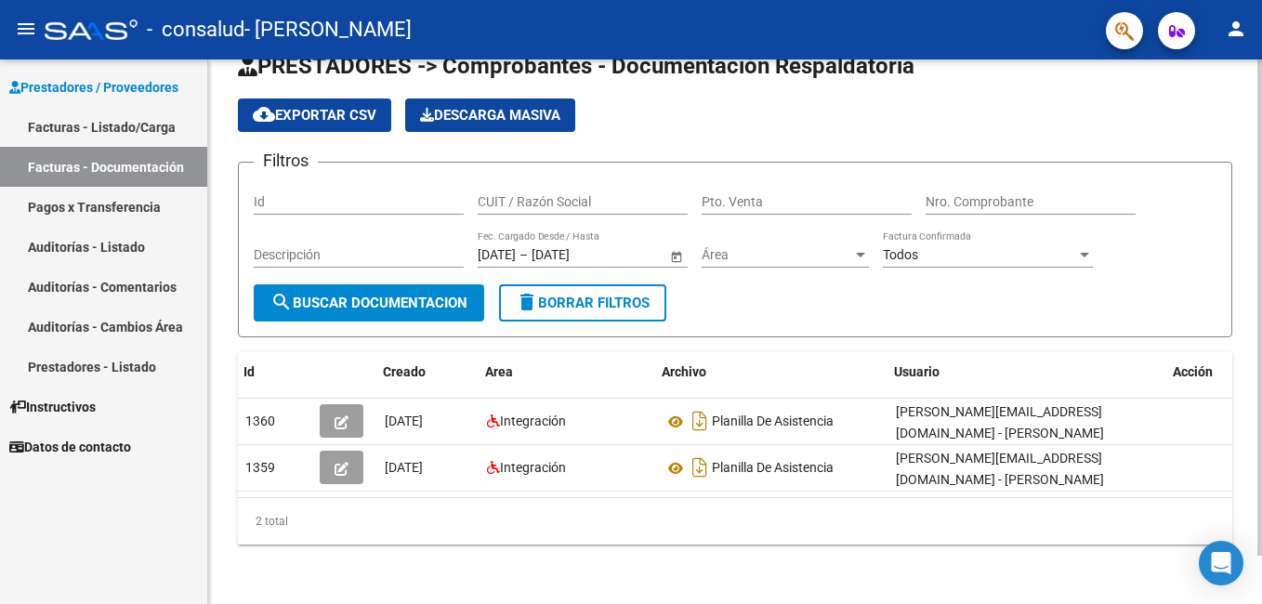
scroll to position [0, 28]
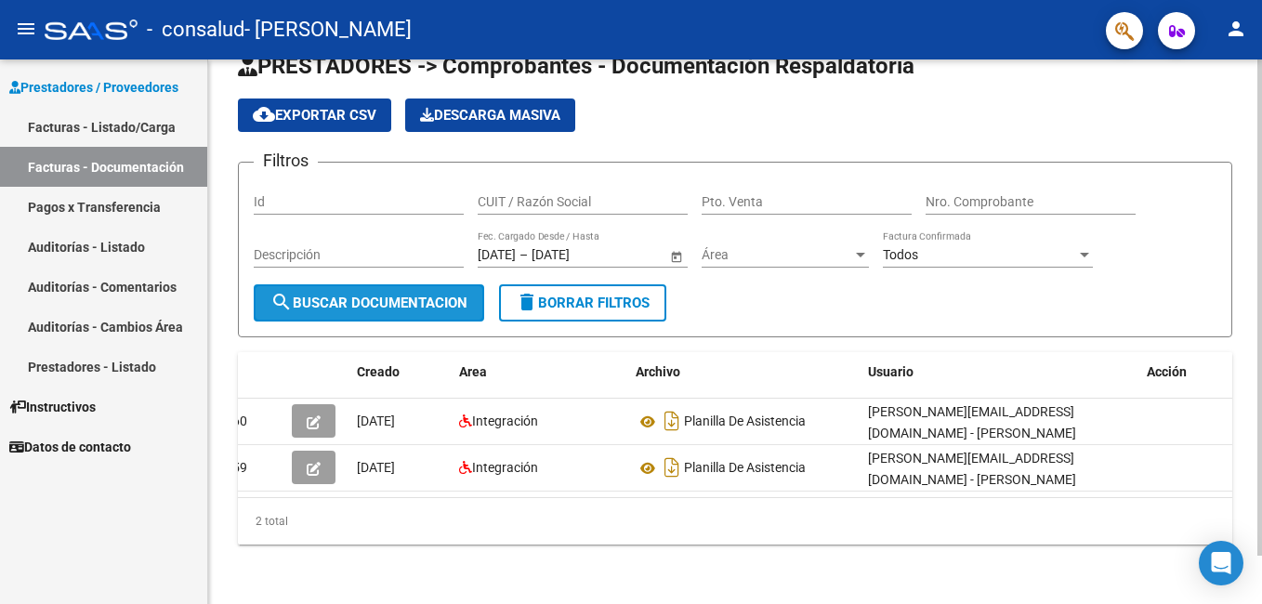
click at [370, 284] on button "search Buscar Documentacion" at bounding box center [369, 302] width 230 height 37
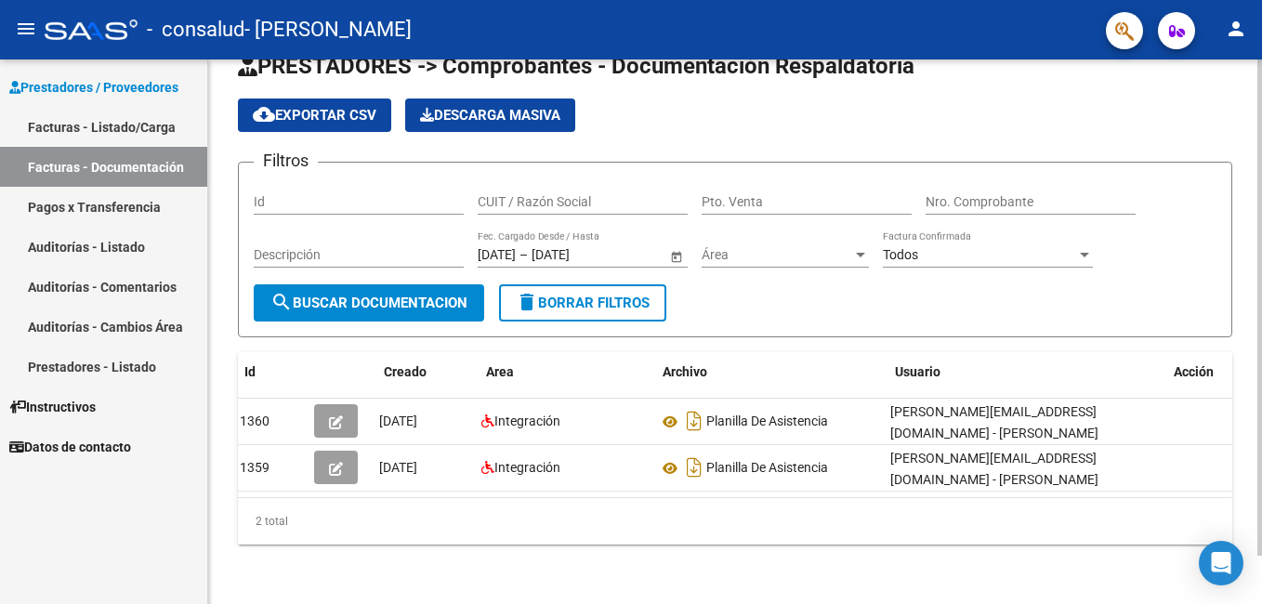
scroll to position [0, 0]
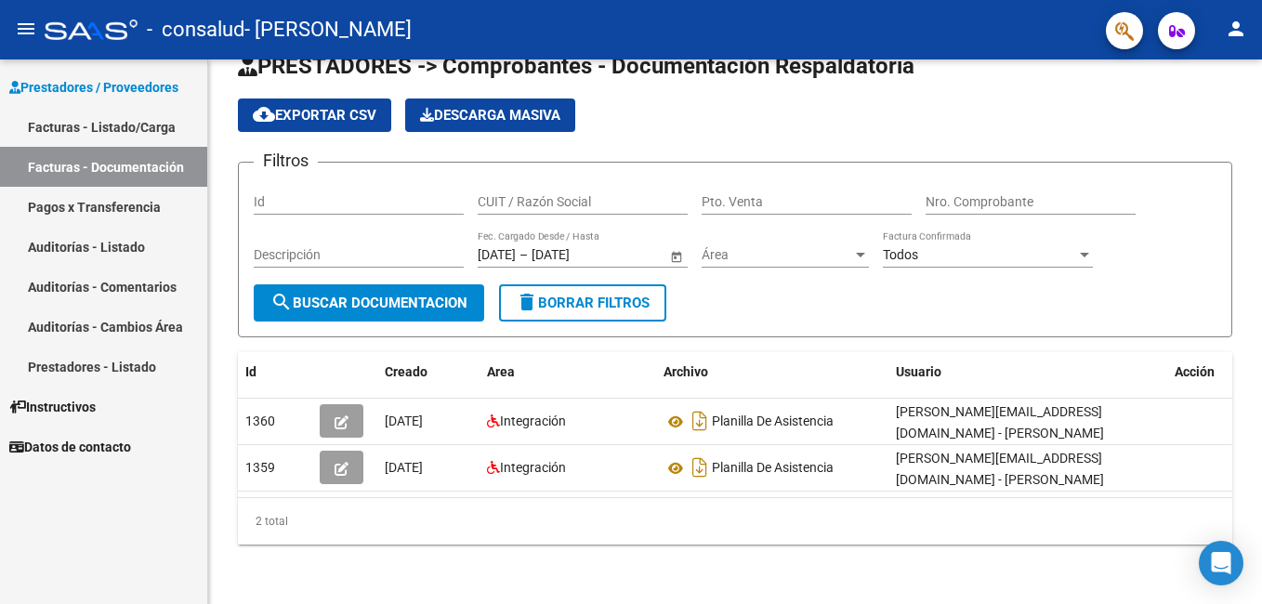
click at [72, 128] on link "Facturas - Listado/Carga" at bounding box center [103, 127] width 207 height 40
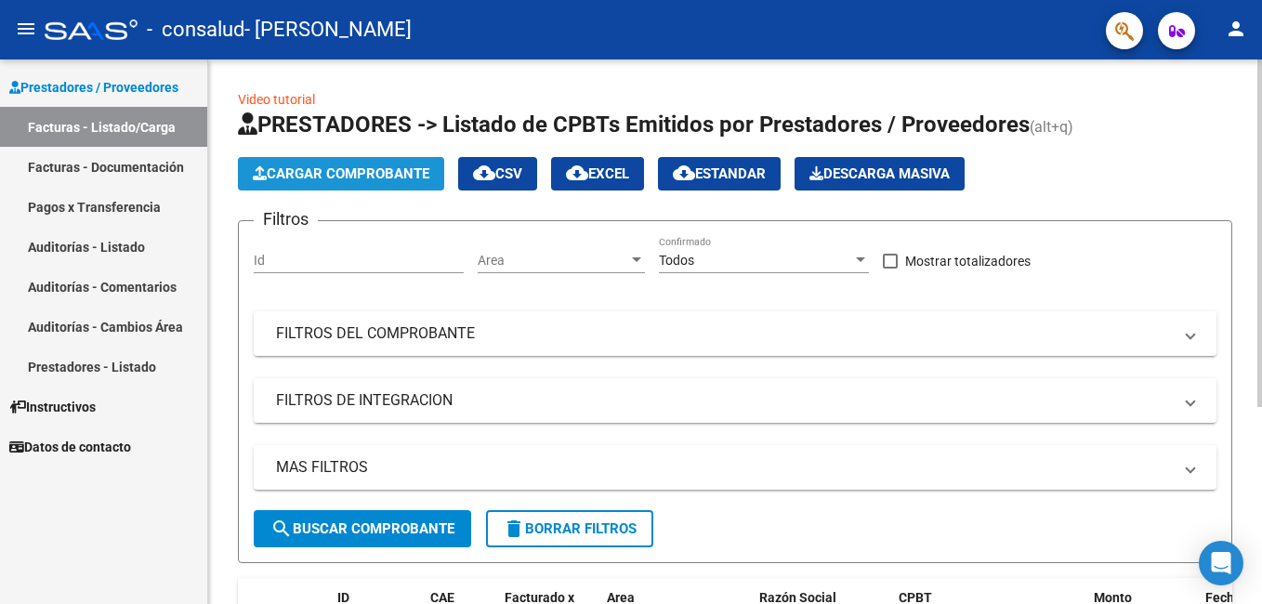
click at [284, 165] on span "Cargar Comprobante" at bounding box center [341, 173] width 177 height 17
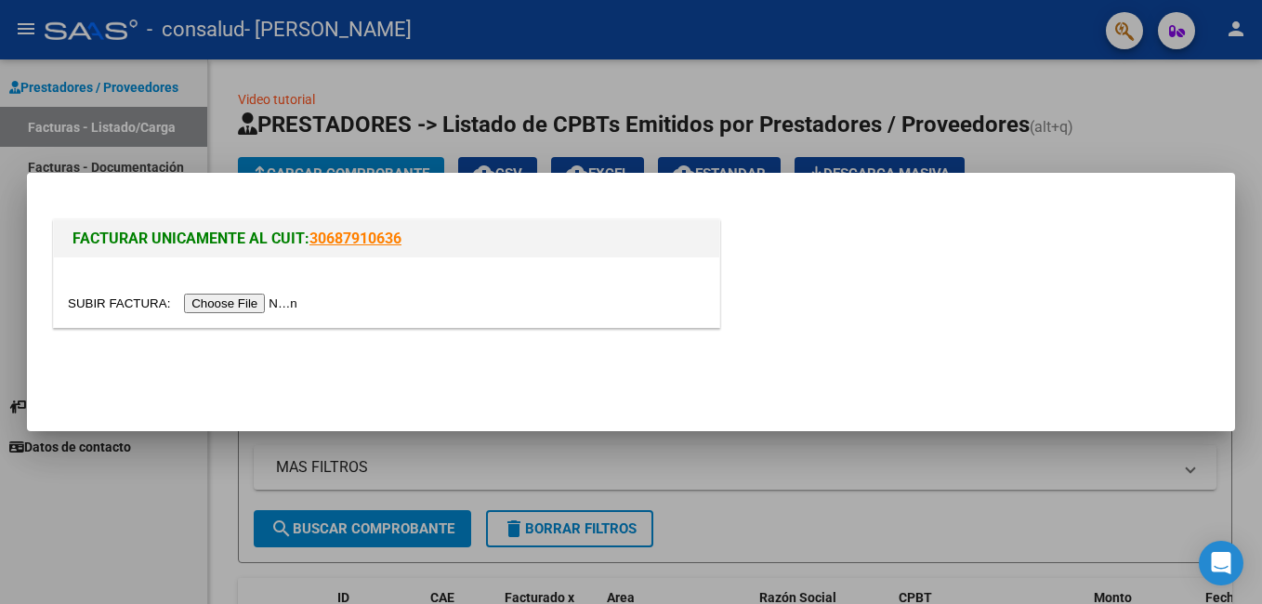
click at [243, 307] on input "file" at bounding box center [185, 304] width 235 height 20
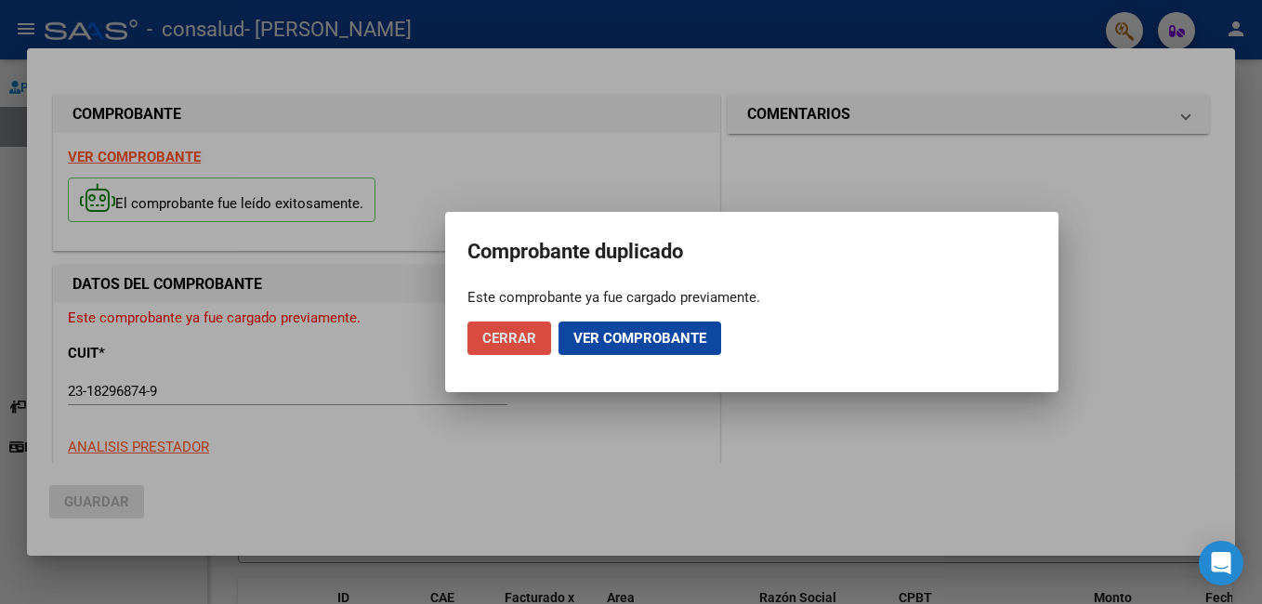
click at [498, 337] on span "Cerrar" at bounding box center [509, 338] width 54 height 17
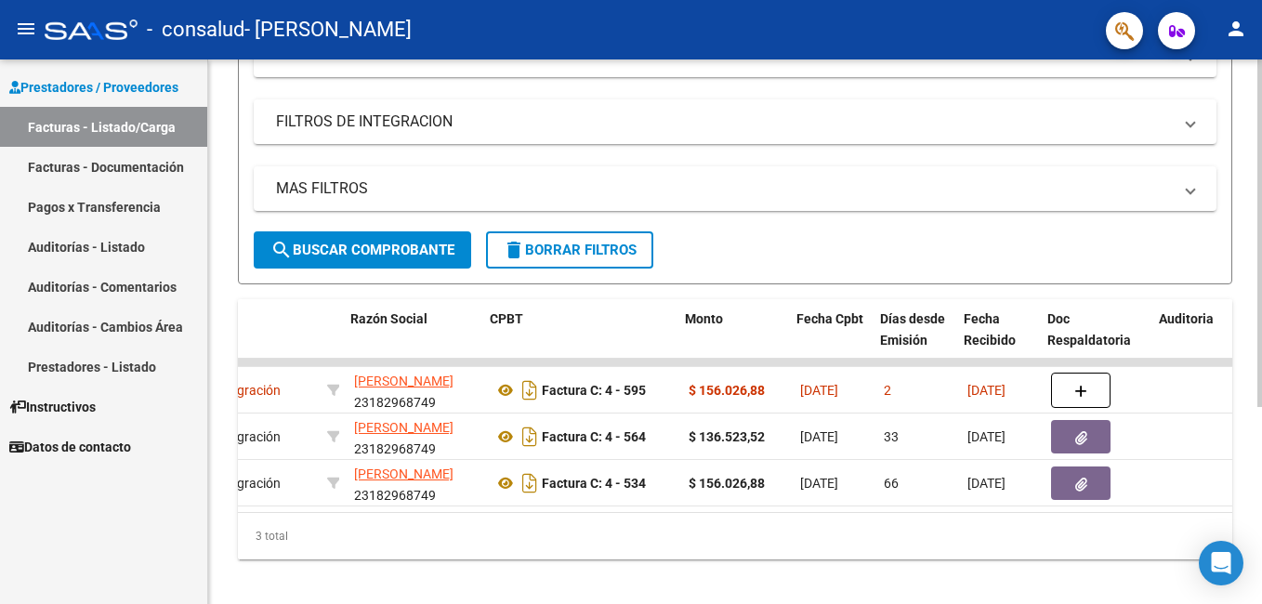
scroll to position [0, 409]
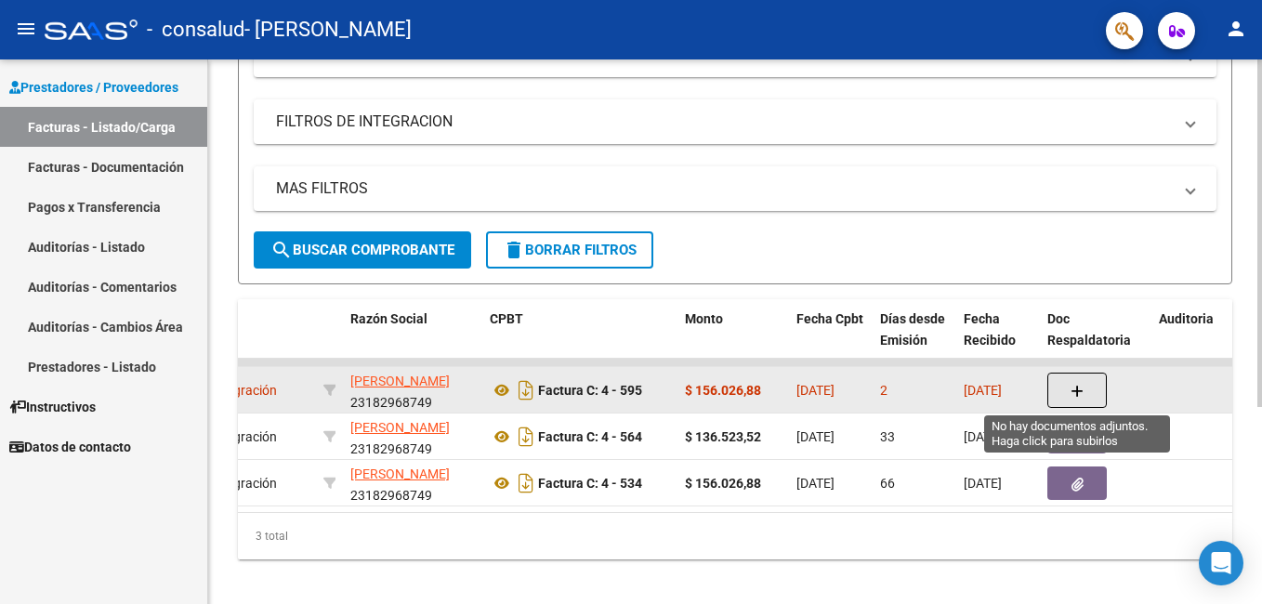
click at [1071, 386] on icon "button" at bounding box center [1076, 392] width 13 height 14
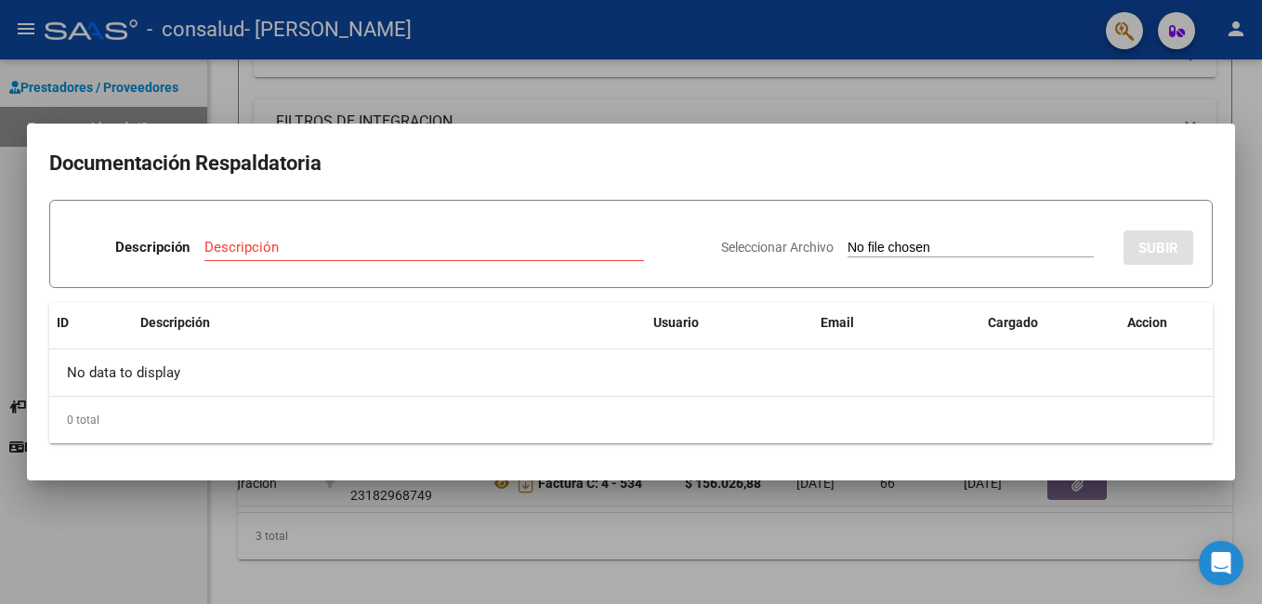
click at [802, 249] on span "Seleccionar Archivo" at bounding box center [777, 247] width 112 height 15
click at [847, 249] on input "Seleccionar Archivo" at bounding box center [970, 249] width 246 height 18
type input "C:\fakepath\duarte itati (1).pdf"
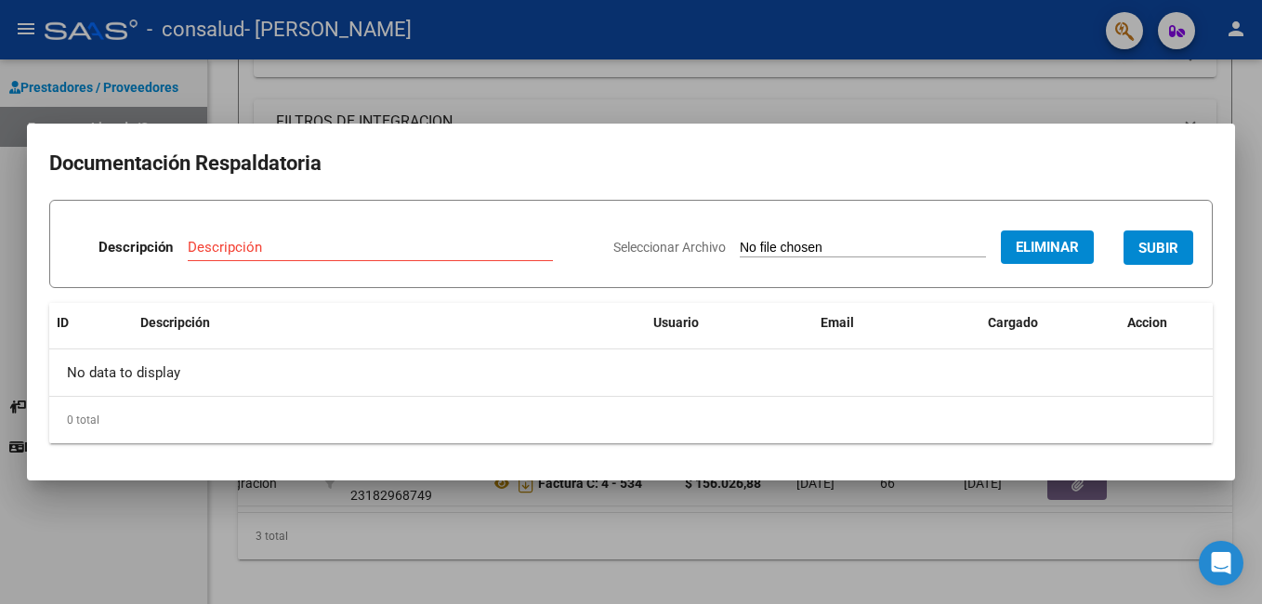
click at [294, 241] on input "Descripción" at bounding box center [370, 247] width 365 height 17
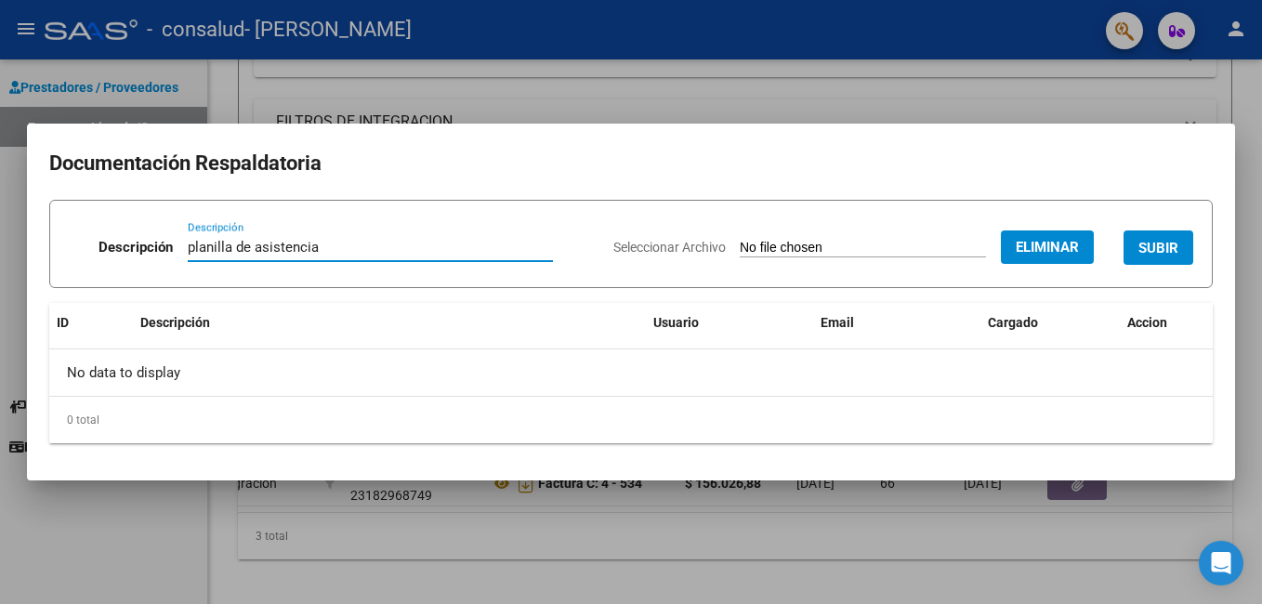
type input "planilla de asistencia"
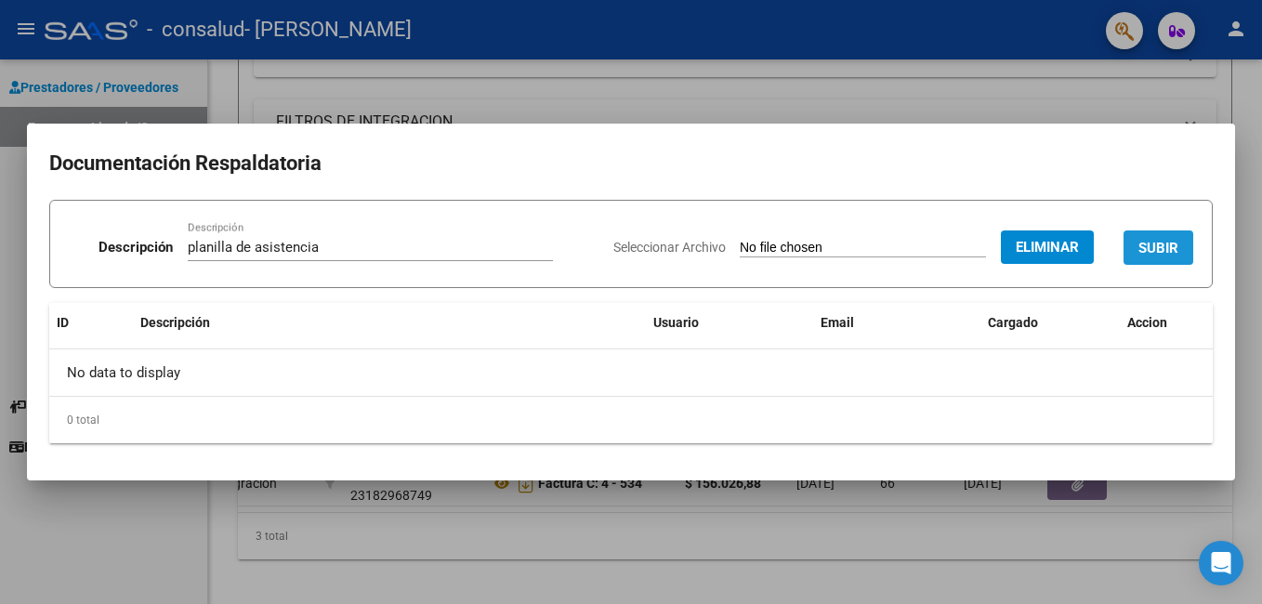
click at [1184, 249] on button "SUBIR" at bounding box center [1158, 247] width 70 height 34
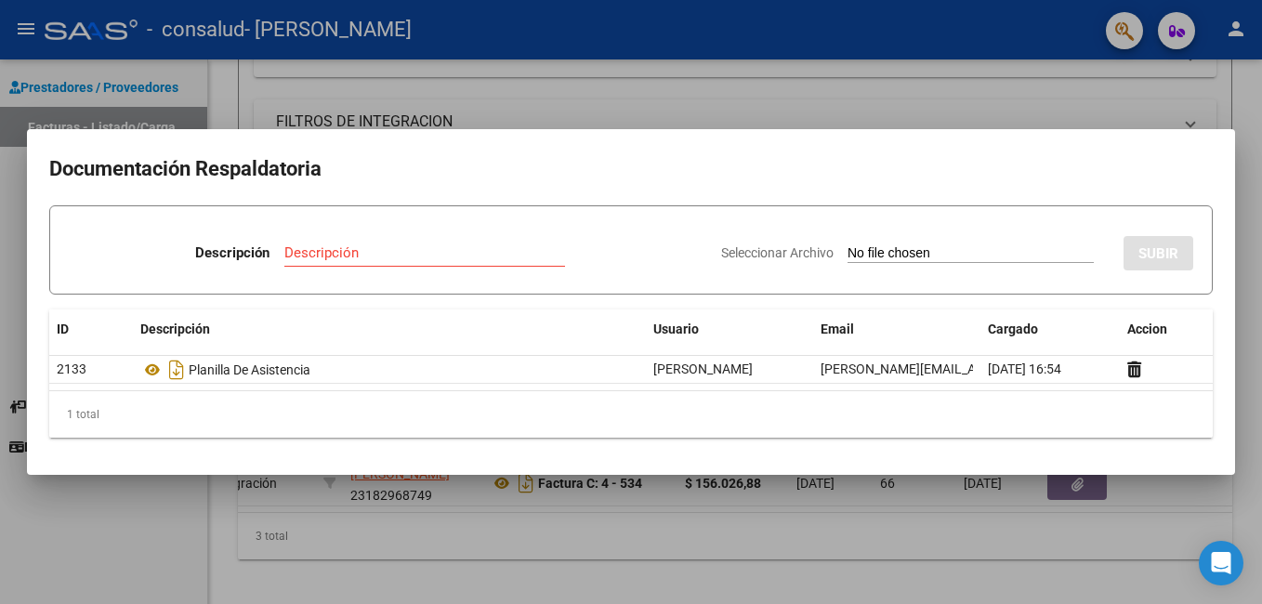
click at [144, 557] on div at bounding box center [631, 302] width 1262 height 604
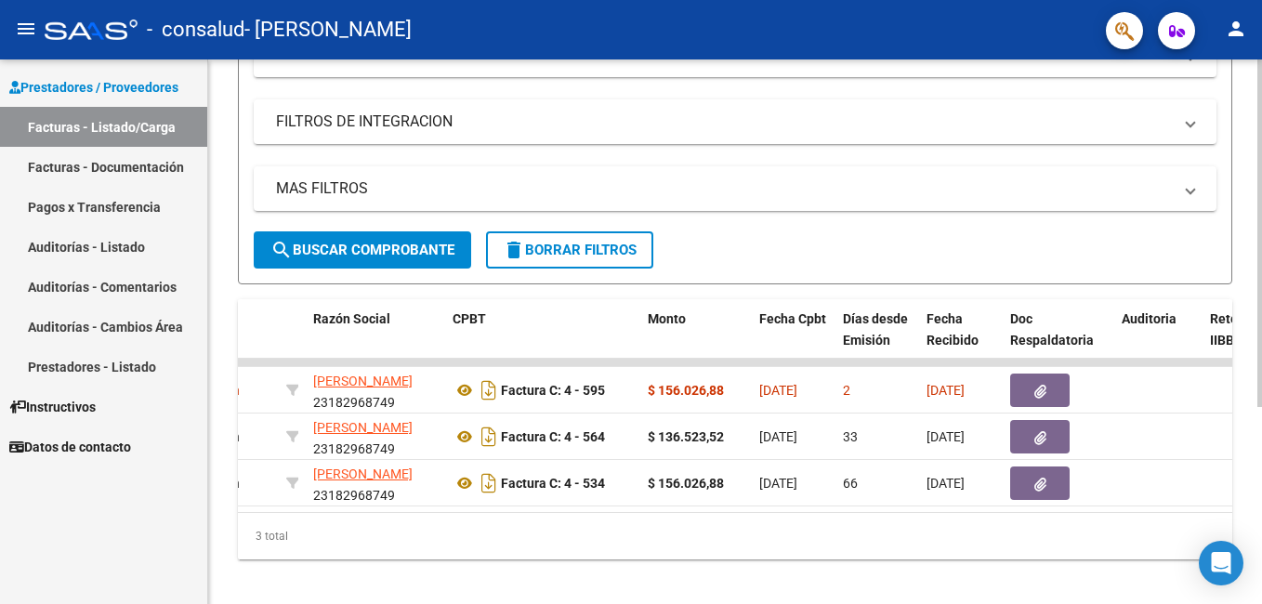
scroll to position [0, 483]
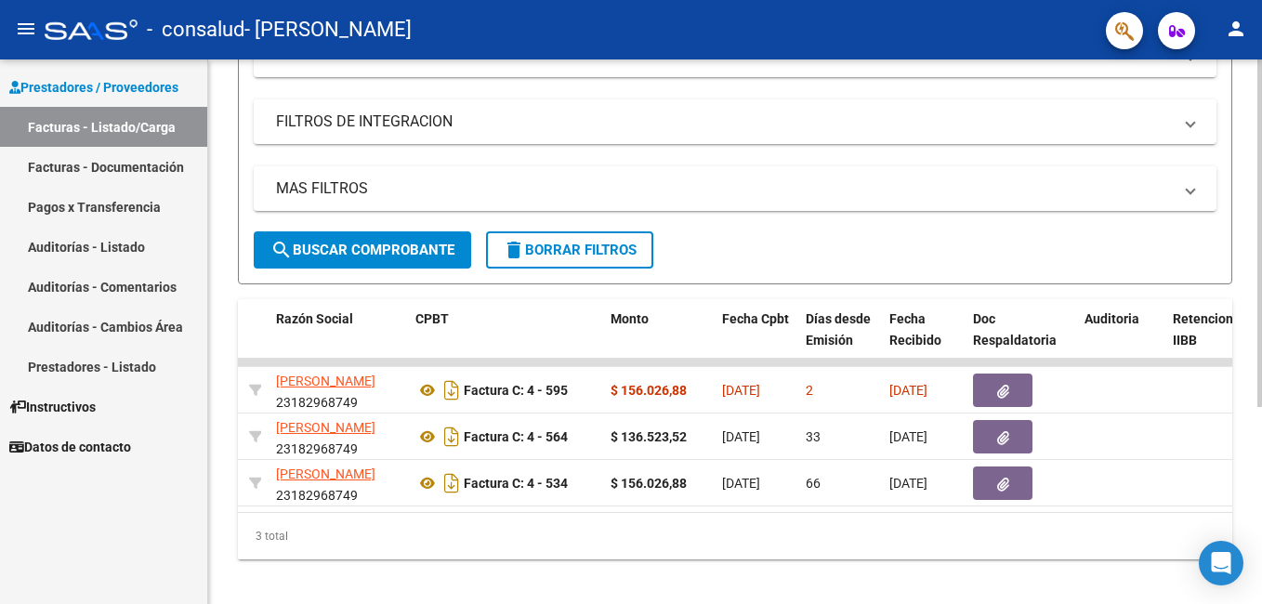
click at [1225, 510] on datatable-body "1611 A01 - Consalud Integración CHAVEZ DANIEL GUILLERMO 23182968749 Factura C: …" at bounding box center [735, 435] width 994 height 153
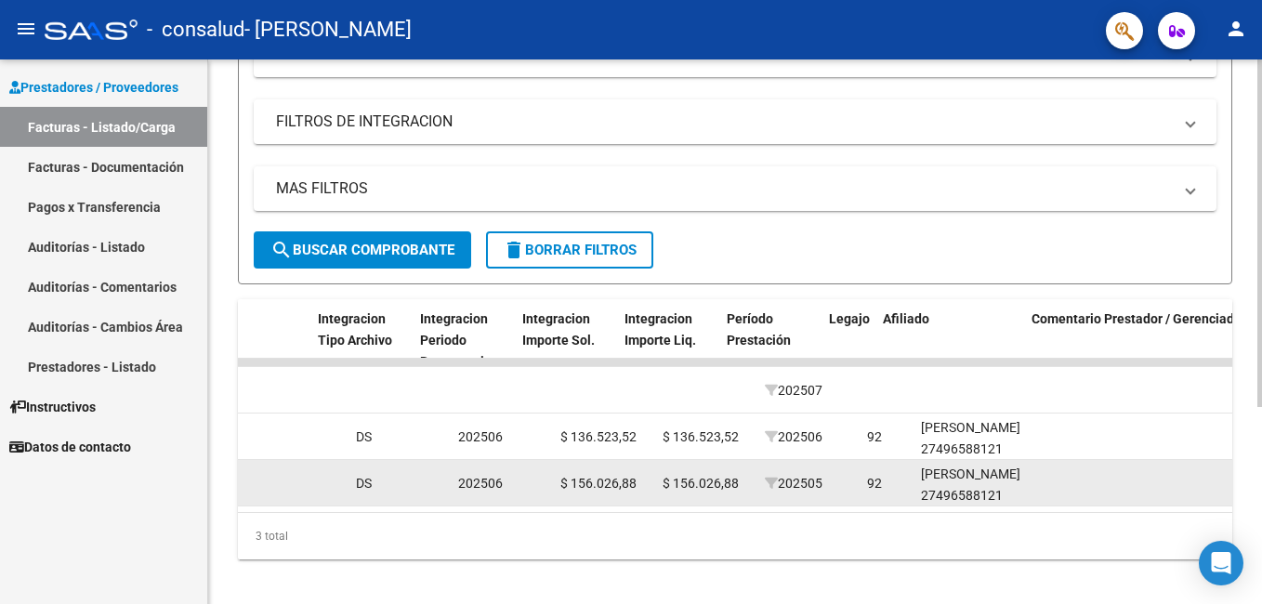
scroll to position [0, 1932]
